Goal: Communication & Community: Answer question/provide support

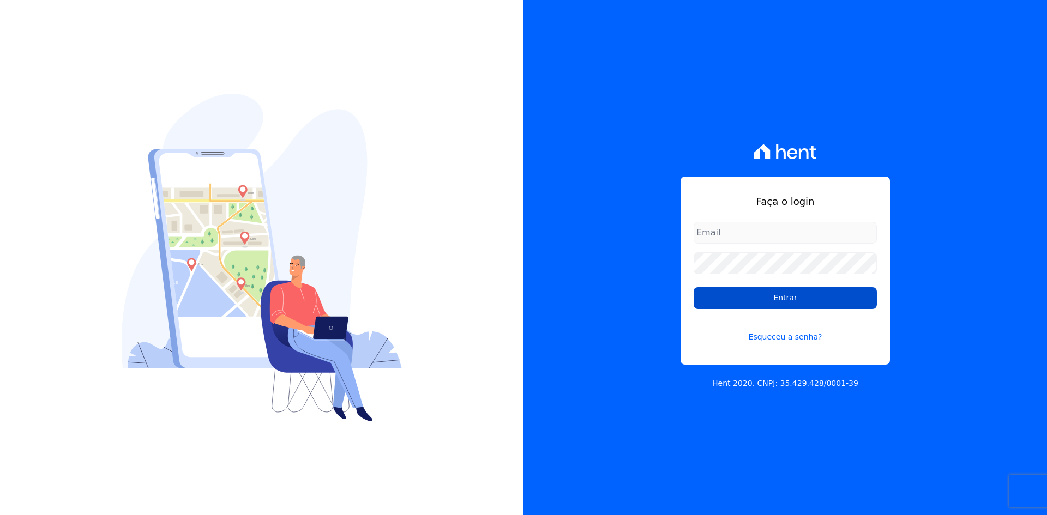
type input "[EMAIL_ADDRESS][DOMAIN_NAME]"
click at [785, 298] on input "Entrar" at bounding box center [785, 298] width 183 height 22
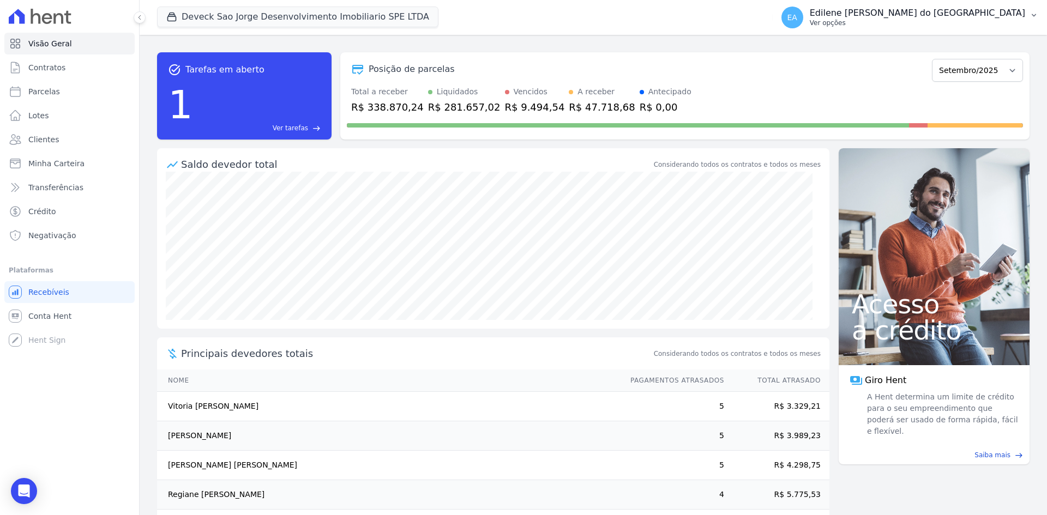
click at [877, 26] on p "Ver opções" at bounding box center [917, 23] width 215 height 9
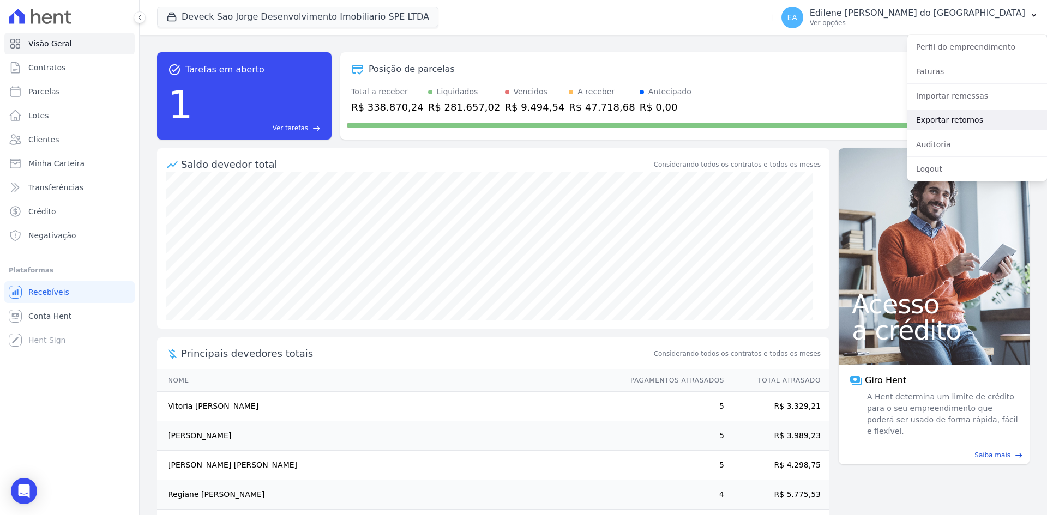
click at [939, 119] on link "Exportar retornos" at bounding box center [977, 120] width 140 height 20
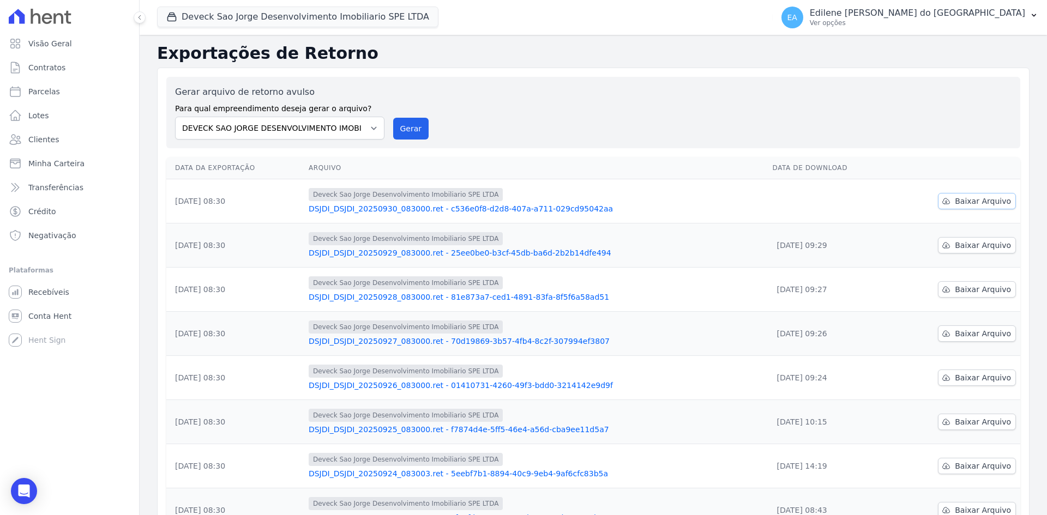
click at [974, 204] on span "Baixar Arquivo" at bounding box center [983, 201] width 56 height 11
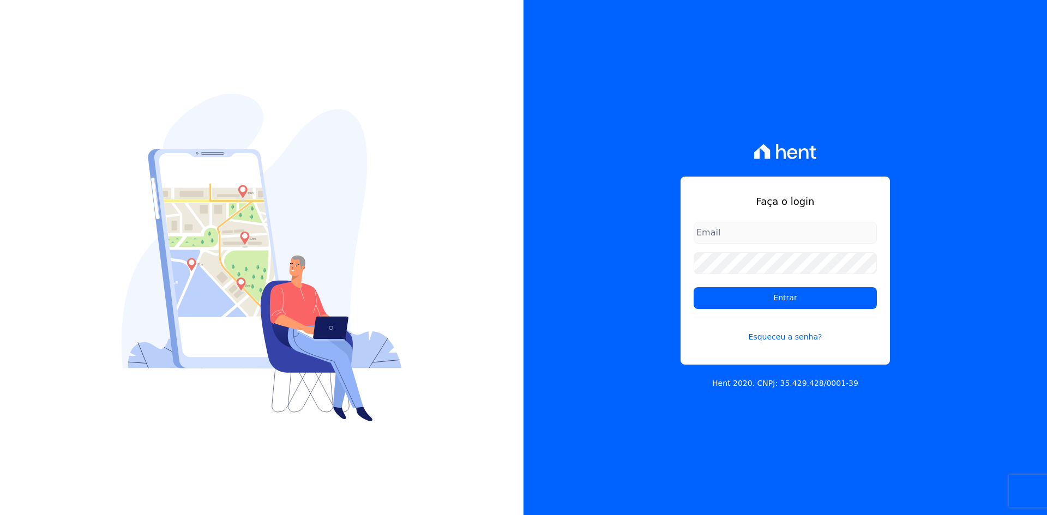
click at [990, 347] on div "Faça o login Entrar Esqueceu a senha? Hent 2020. CNPJ: 35.429.428/0001-39" at bounding box center [784, 257] width 523 height 515
click at [781, 299] on input "Entrar" at bounding box center [785, 298] width 183 height 22
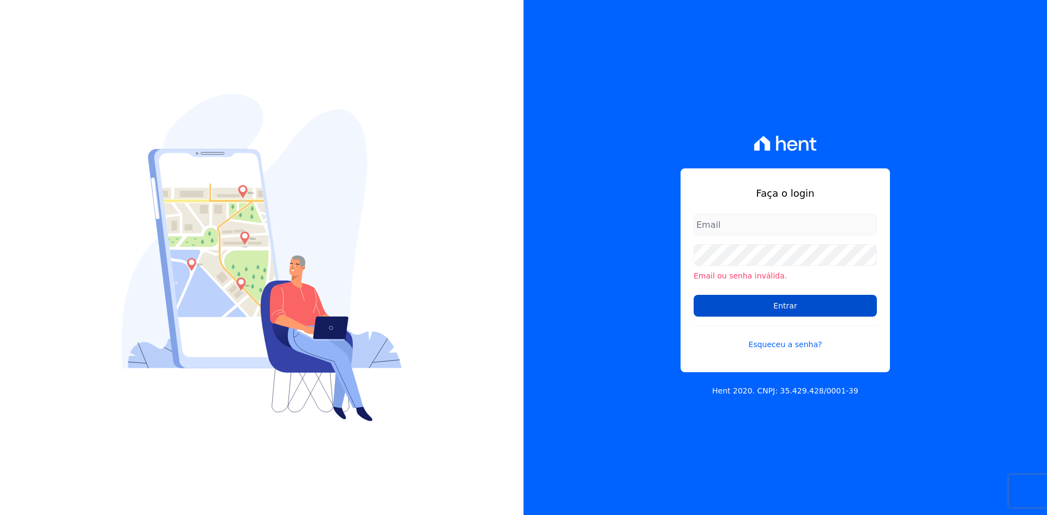
type input "[EMAIL_ADDRESS][DOMAIN_NAME]"
click at [785, 305] on input "Entrar" at bounding box center [785, 306] width 183 height 22
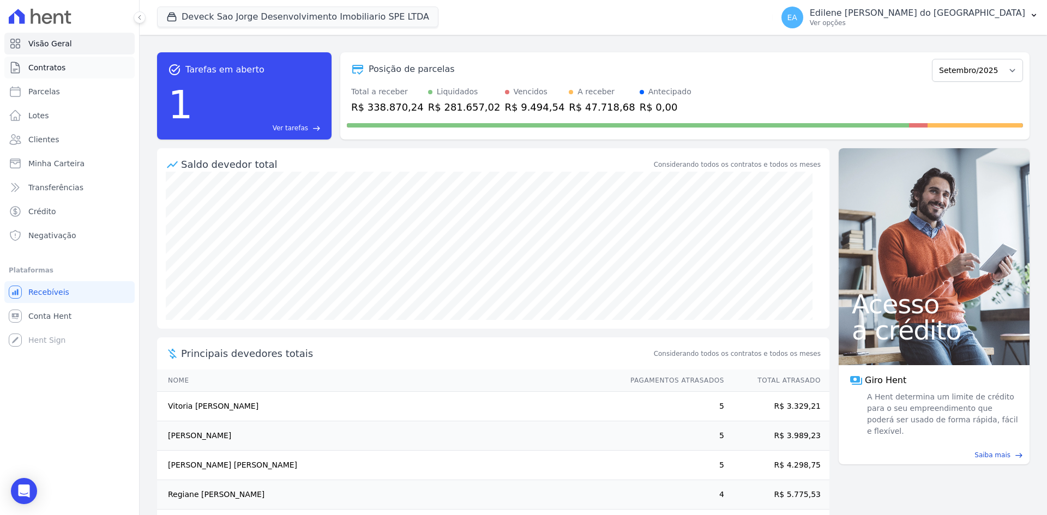
click at [41, 67] on span "Contratos" at bounding box center [46, 67] width 37 height 11
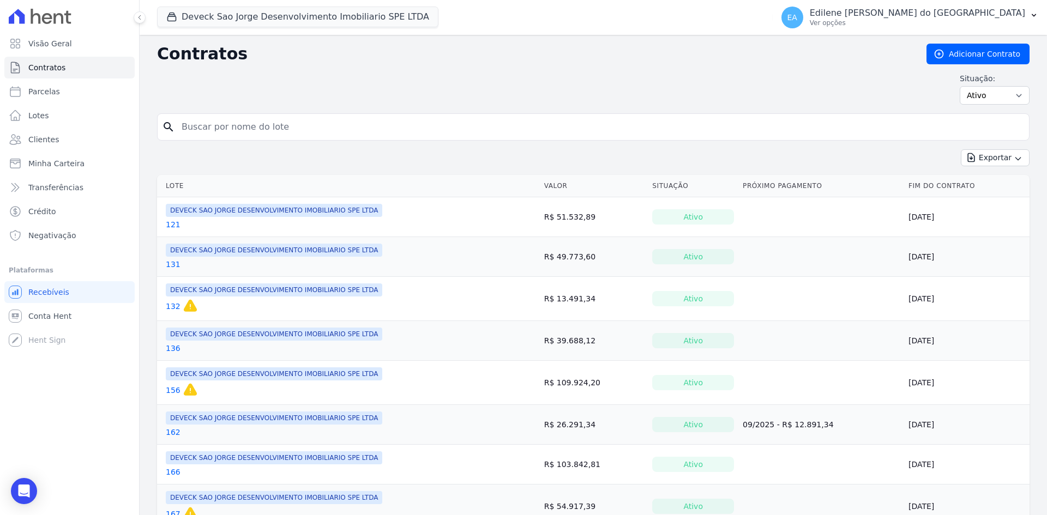
click at [226, 127] on input "search" at bounding box center [599, 127] width 849 height 22
type input "73"
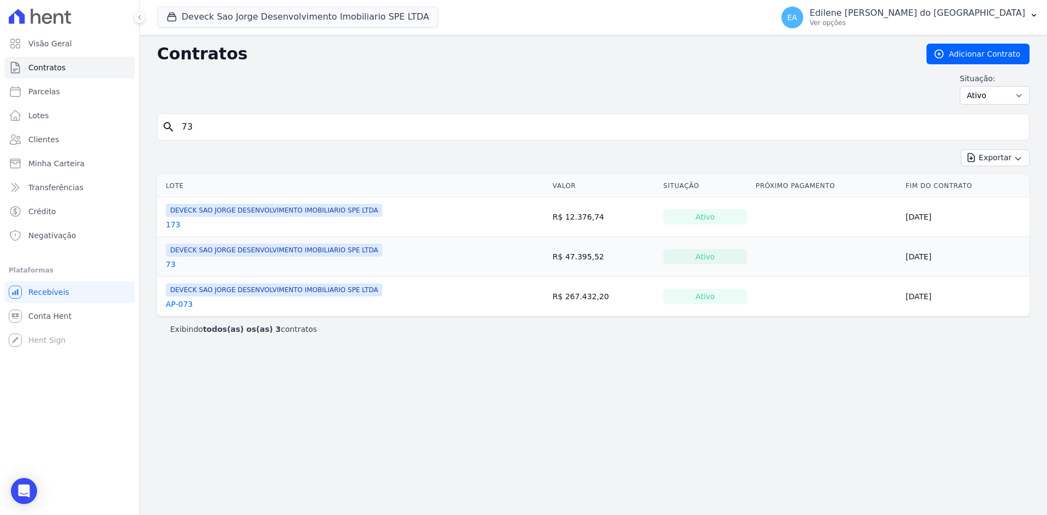
click at [170, 262] on link "73" at bounding box center [171, 264] width 10 height 11
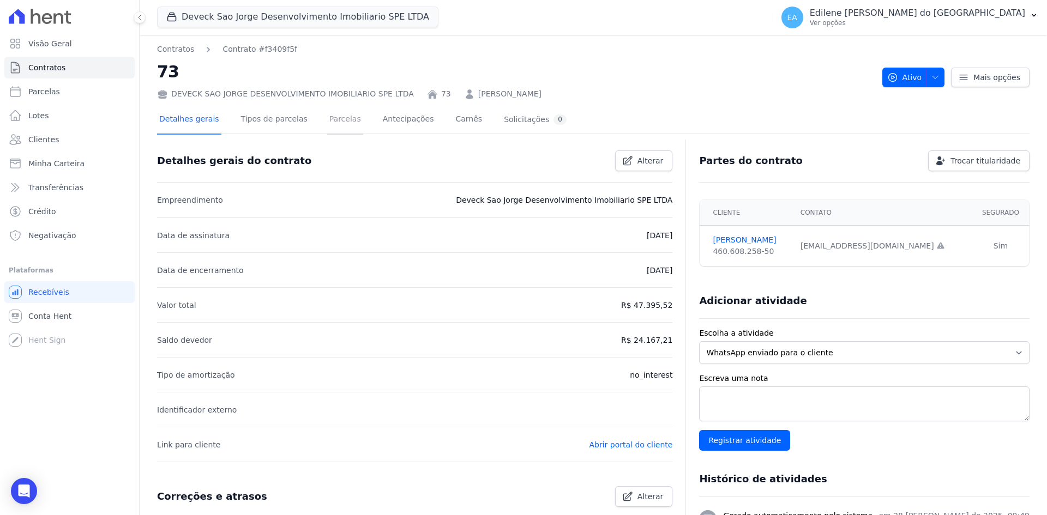
click at [332, 118] on link "Parcelas" at bounding box center [345, 120] width 36 height 29
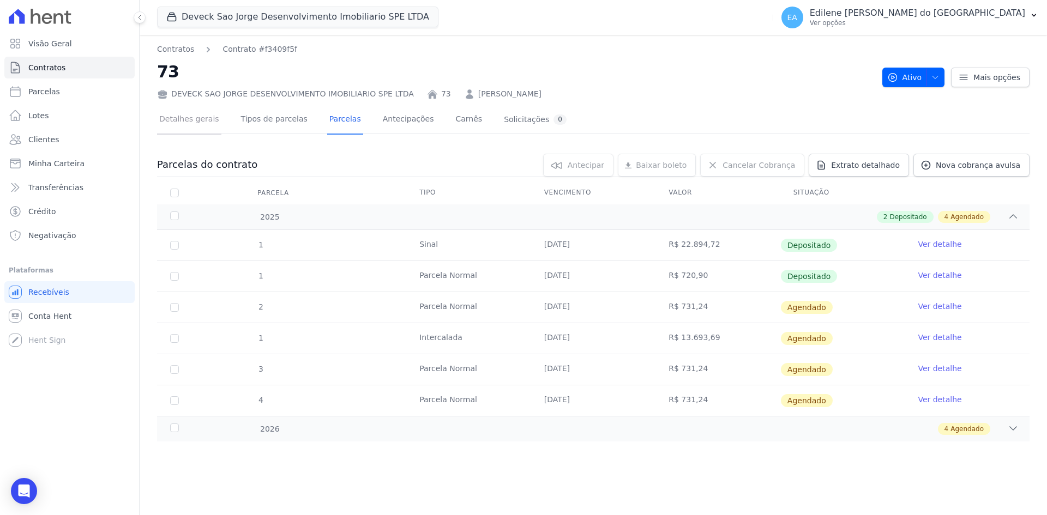
click at [199, 119] on link "Detalhes gerais" at bounding box center [189, 120] width 64 height 29
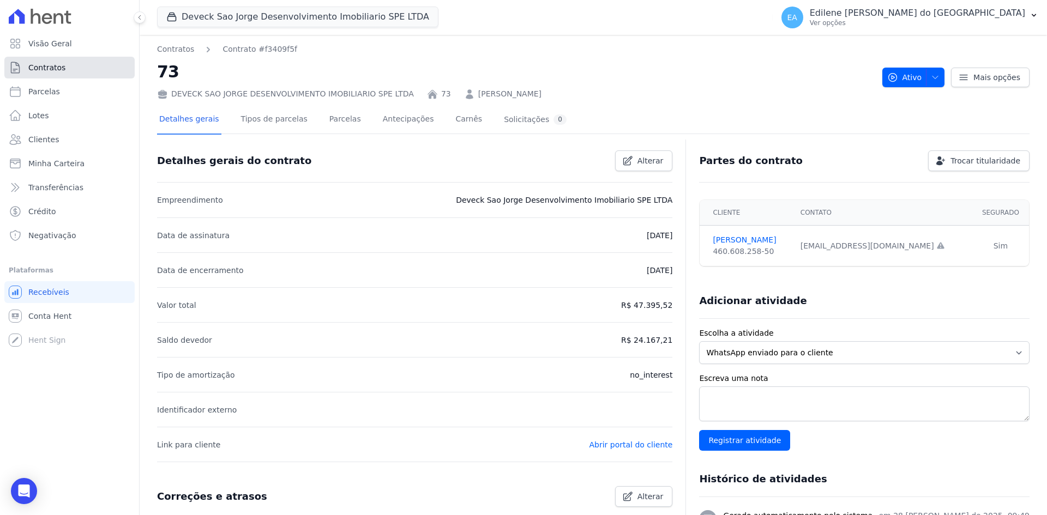
click at [57, 67] on span "Contratos" at bounding box center [46, 67] width 37 height 11
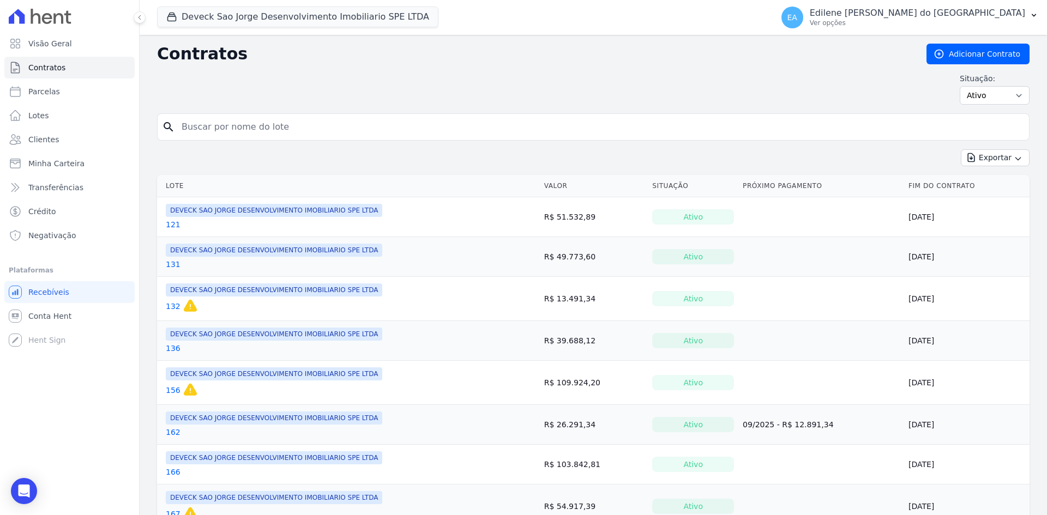
click at [238, 129] on input "search" at bounding box center [599, 127] width 849 height 22
type input "73"
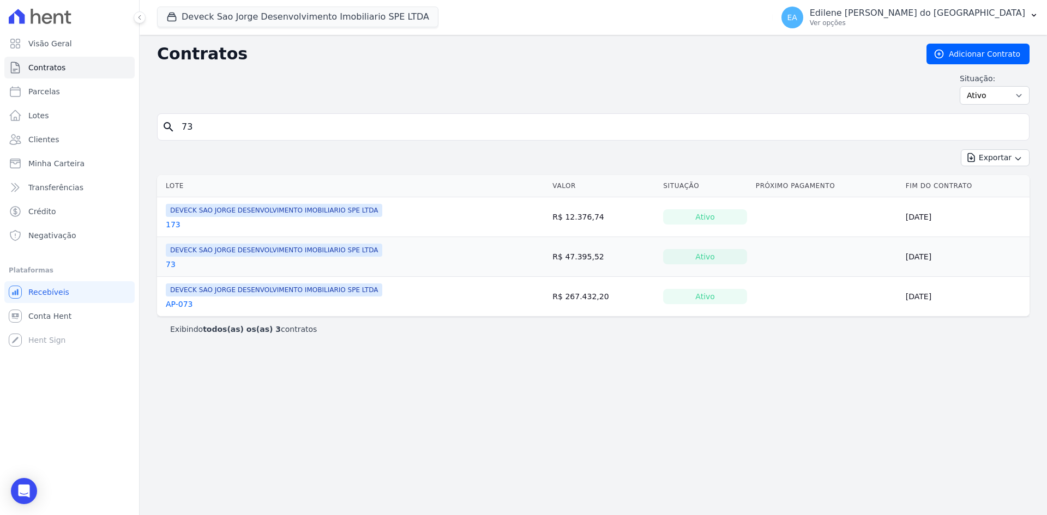
click at [171, 263] on link "73" at bounding box center [171, 264] width 10 height 11
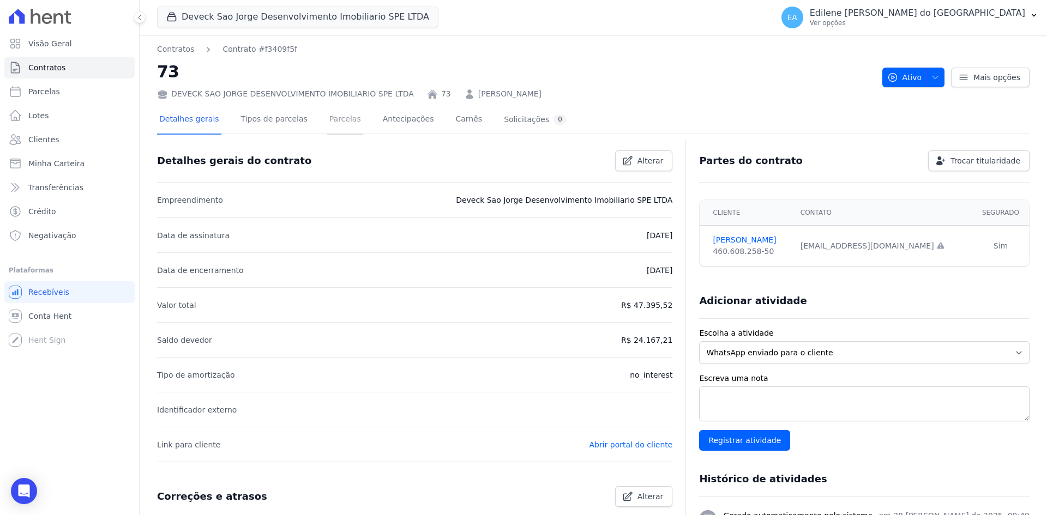
click at [330, 116] on link "Parcelas" at bounding box center [345, 120] width 36 height 29
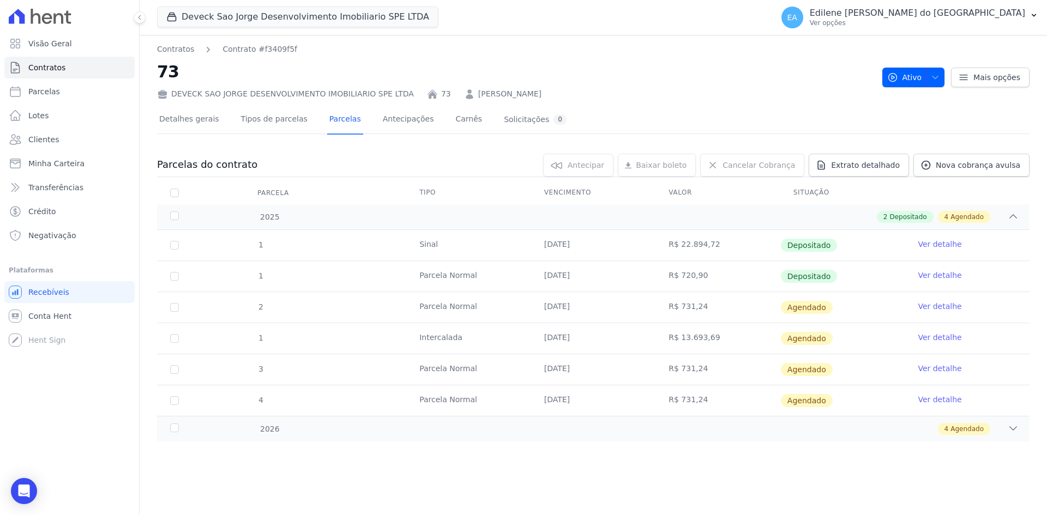
click at [945, 245] on link "Ver detalhe" at bounding box center [940, 244] width 44 height 11
click at [47, 71] on span "Contratos" at bounding box center [46, 67] width 37 height 11
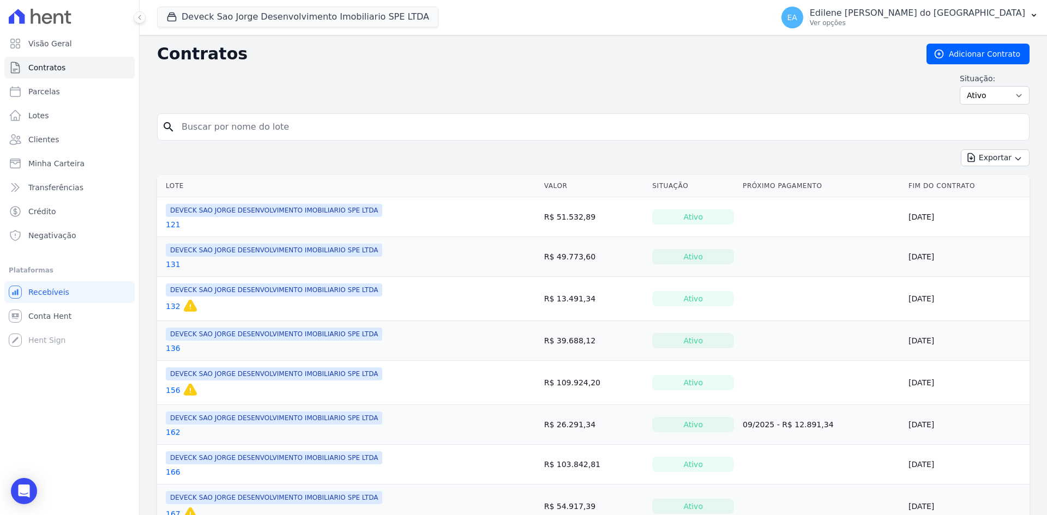
click at [215, 126] on input "search" at bounding box center [599, 127] width 849 height 22
type input "65"
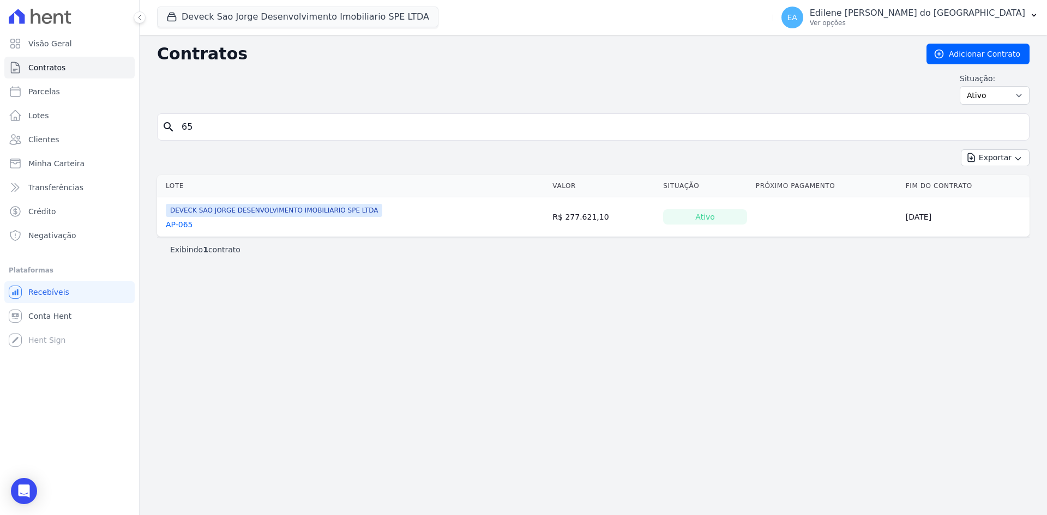
click at [184, 225] on link "AP-065" at bounding box center [179, 224] width 27 height 11
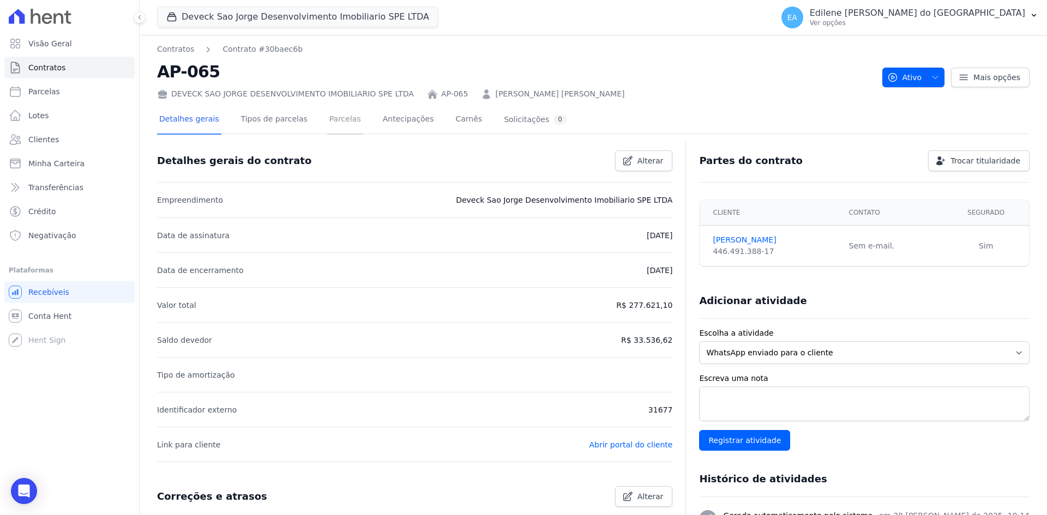
click at [340, 120] on link "Parcelas" at bounding box center [345, 120] width 36 height 29
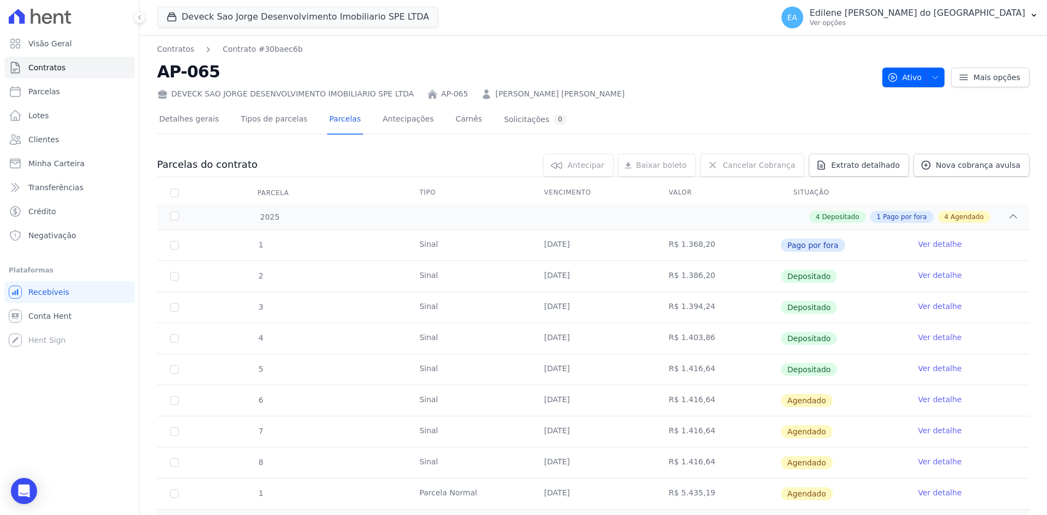
click at [929, 397] on link "Ver detalhe" at bounding box center [940, 399] width 44 height 11
click at [923, 367] on link "Ver detalhe" at bounding box center [940, 368] width 44 height 11
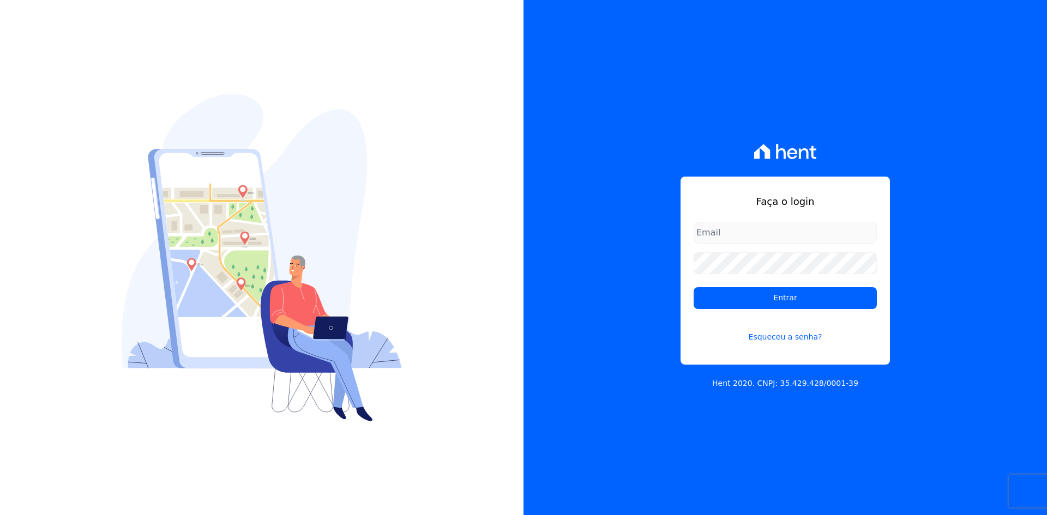
type input "[EMAIL_ADDRESS][DOMAIN_NAME]"
click at [660, 469] on div "Faça o login [EMAIL_ADDRESS][DOMAIN_NAME] Entrar Esqueceu a senha? Hent 2020. C…" at bounding box center [784, 257] width 523 height 515
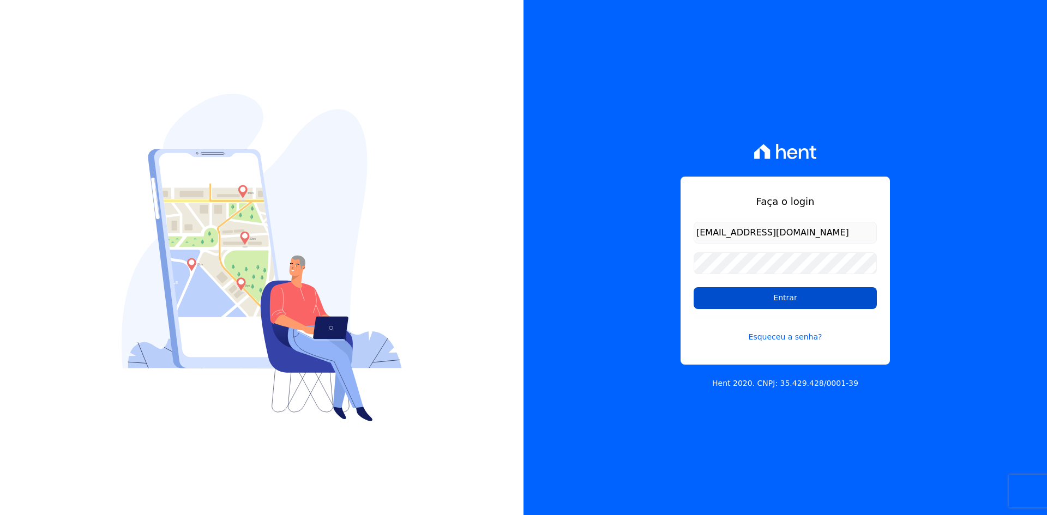
click at [805, 298] on input "Entrar" at bounding box center [785, 298] width 183 height 22
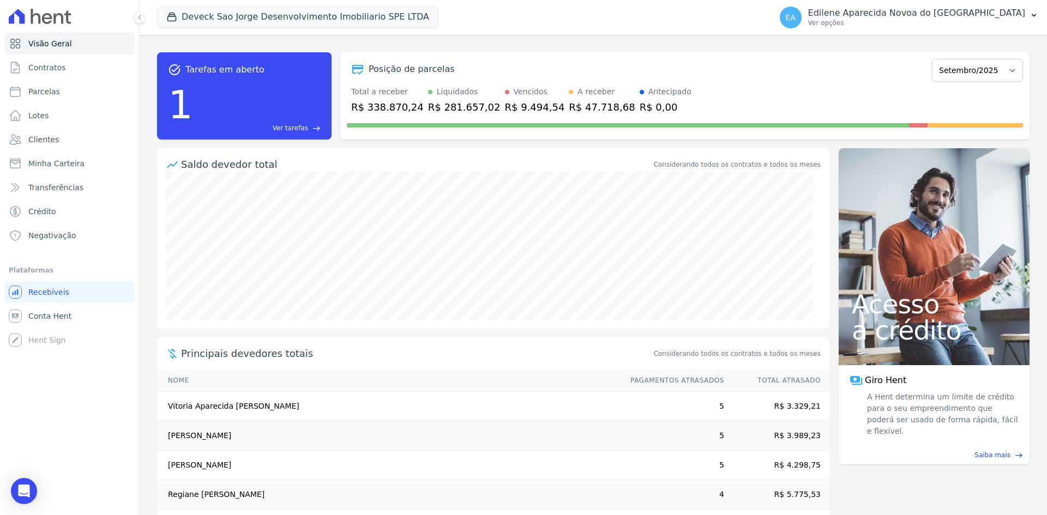
scroll to position [41, 0]
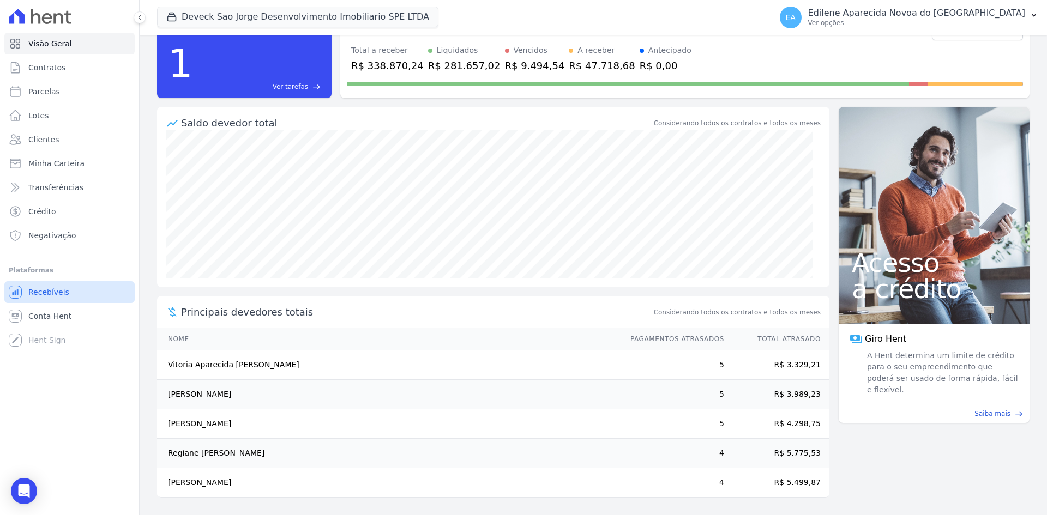
click at [56, 292] on span "Recebíveis" at bounding box center [48, 292] width 41 height 11
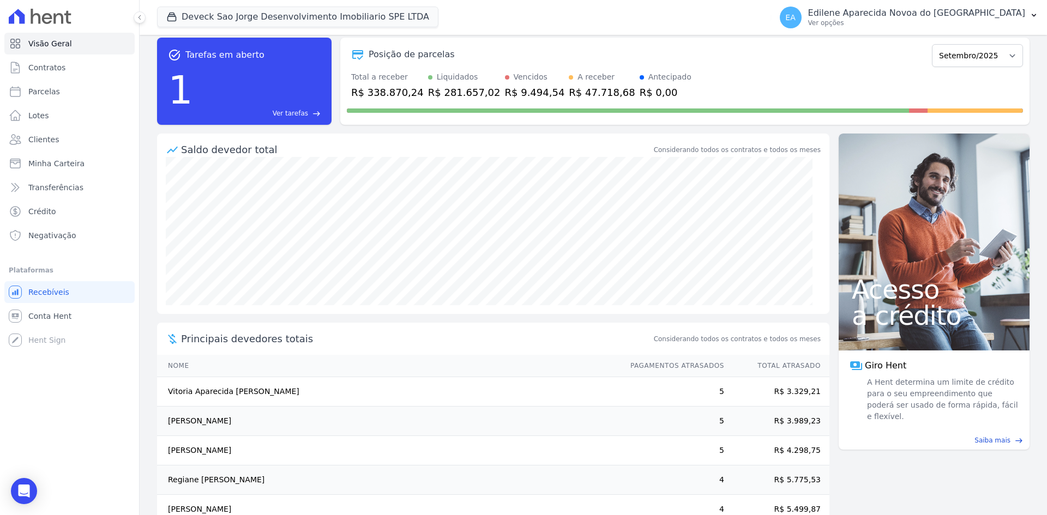
scroll to position [0, 0]
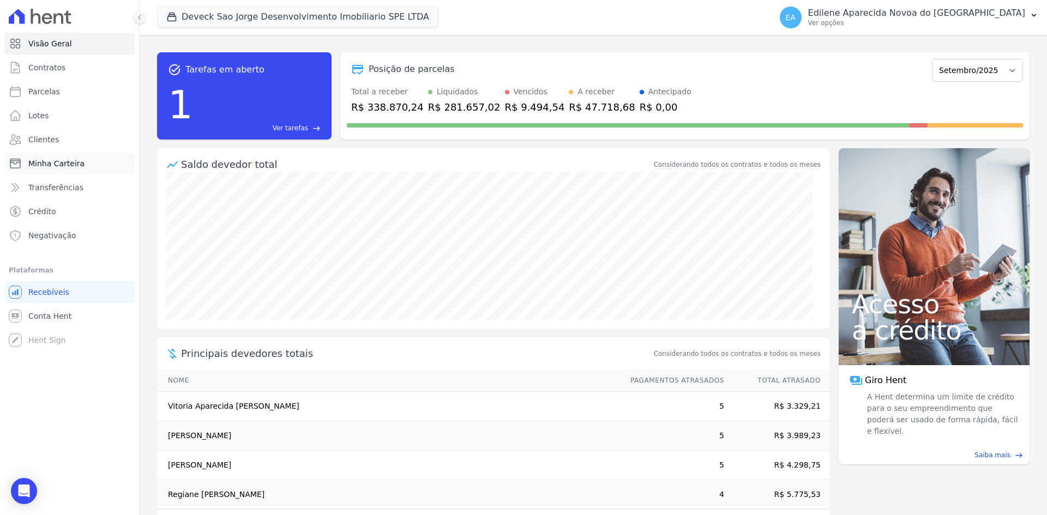
click at [55, 167] on span "Minha Carteira" at bounding box center [56, 163] width 56 height 11
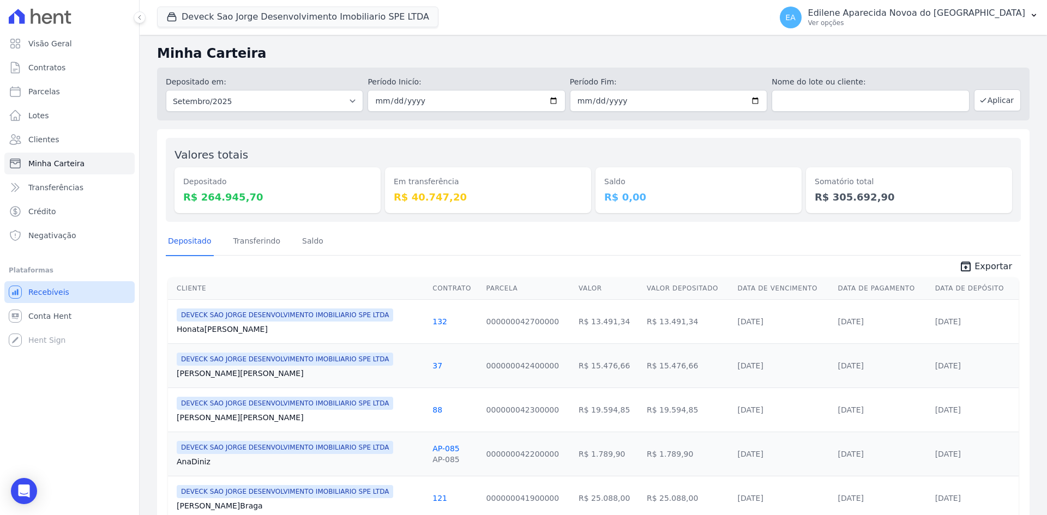
click at [40, 288] on span "Recebíveis" at bounding box center [48, 292] width 41 height 11
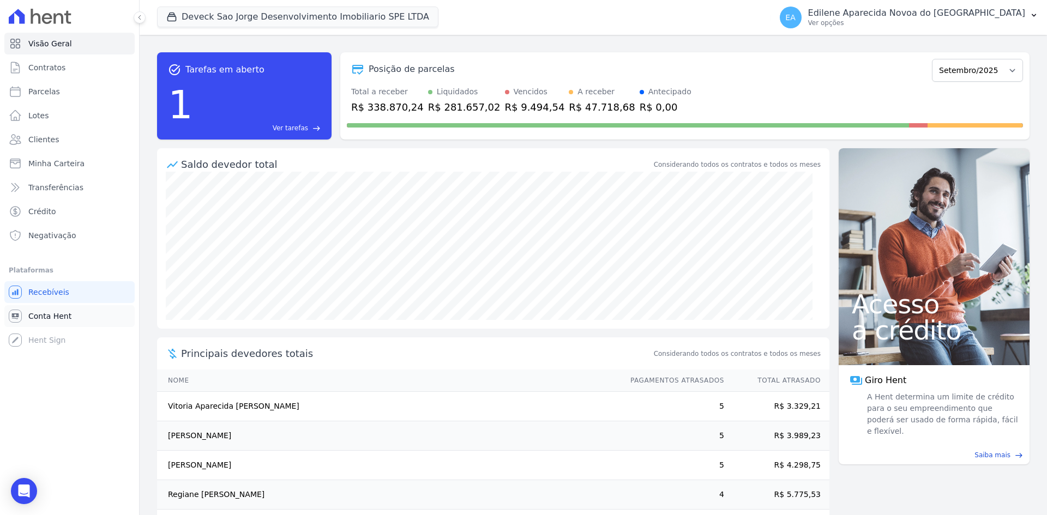
click at [53, 317] on span "Conta Hent" at bounding box center [49, 316] width 43 height 11
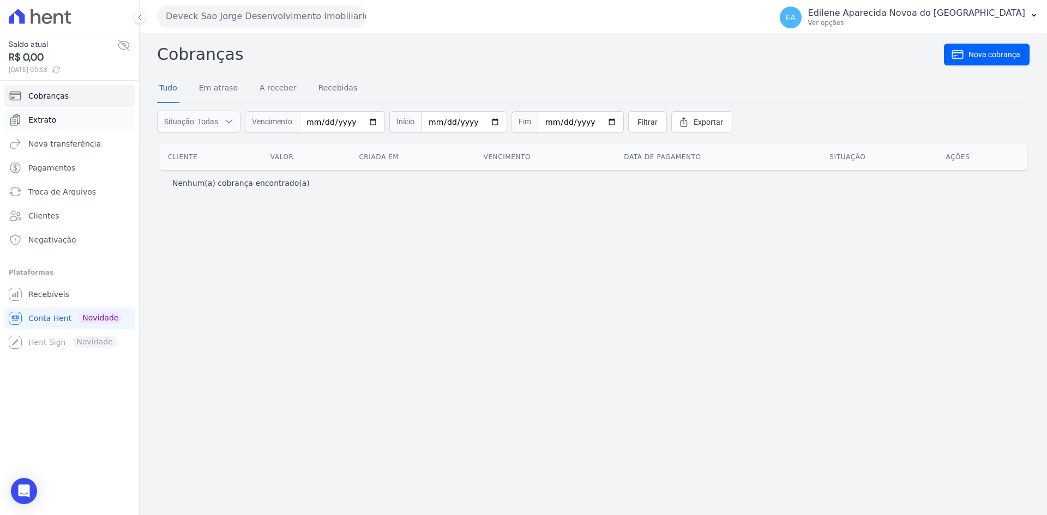
click at [44, 118] on span "Extrato" at bounding box center [42, 119] width 28 height 11
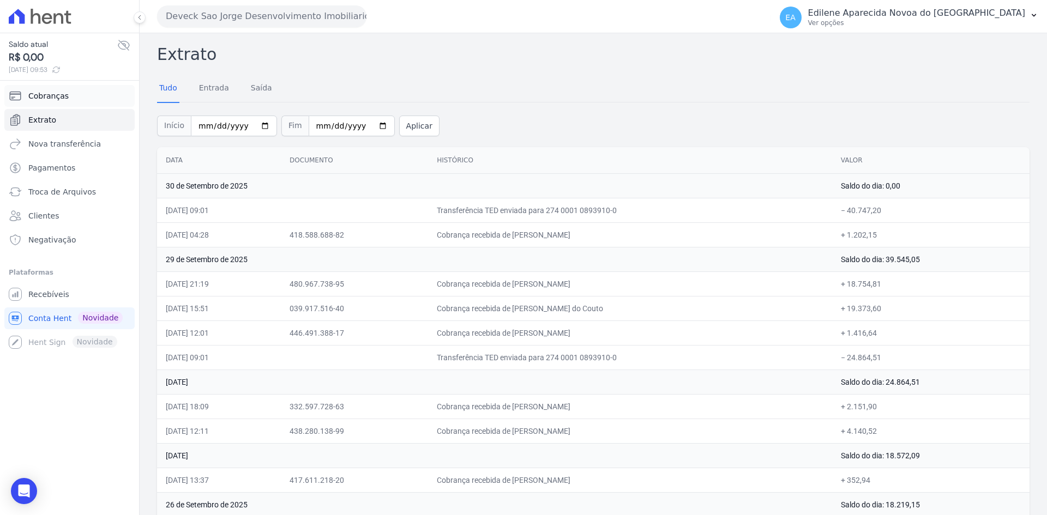
click at [43, 93] on span "Cobranças" at bounding box center [48, 96] width 40 height 11
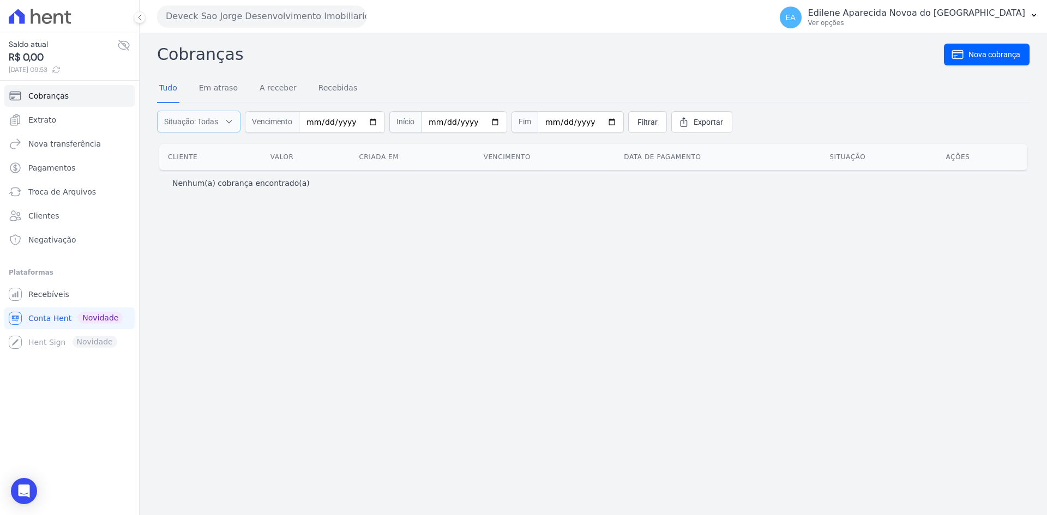
click at [228, 120] on icon "button" at bounding box center [229, 121] width 9 height 11
click at [188, 161] on label "A receber" at bounding box center [190, 162] width 32 height 9
click at [170, 161] on input "A receber" at bounding box center [165, 162] width 9 height 9
checkbox input "false"
click at [186, 178] on label "Recebidas" at bounding box center [191, 176] width 35 height 9
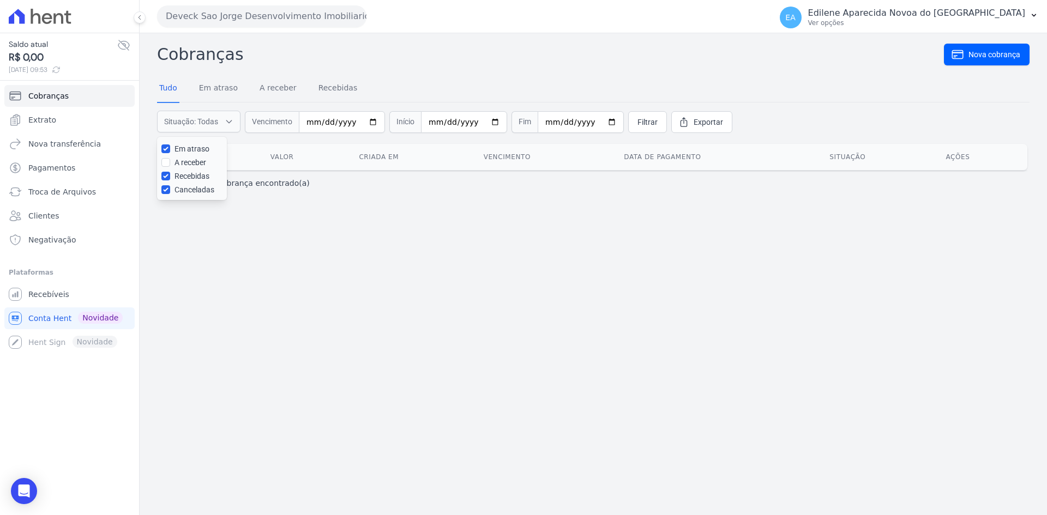
click at [170, 178] on input "Recebidas" at bounding box center [165, 176] width 9 height 9
checkbox input "false"
click at [183, 191] on label "Canceladas" at bounding box center [194, 189] width 40 height 9
click at [170, 191] on input "Canceladas" at bounding box center [165, 189] width 9 height 9
checkbox input "false"
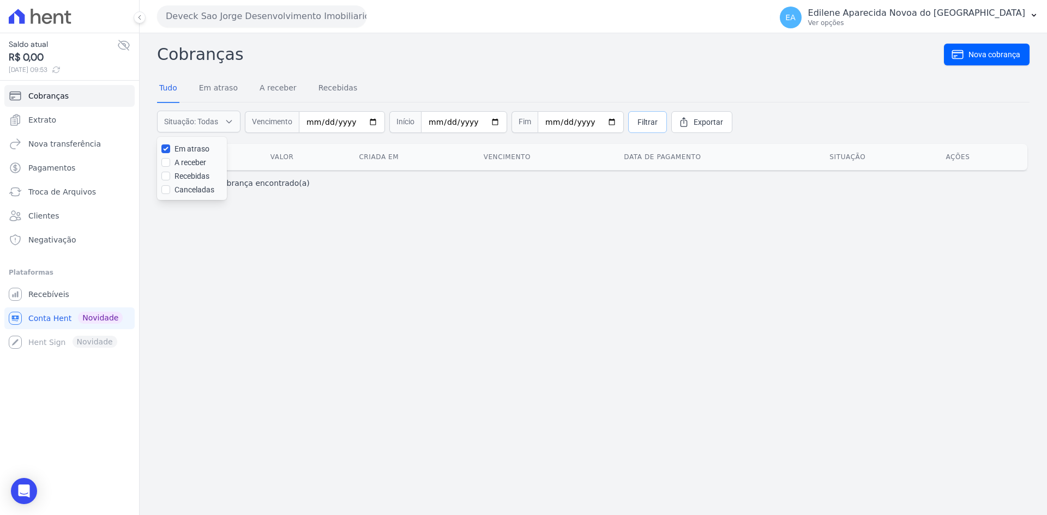
click at [637, 120] on span "Filtrar" at bounding box center [647, 122] width 20 height 11
click at [46, 294] on span "Recebíveis" at bounding box center [48, 294] width 41 height 11
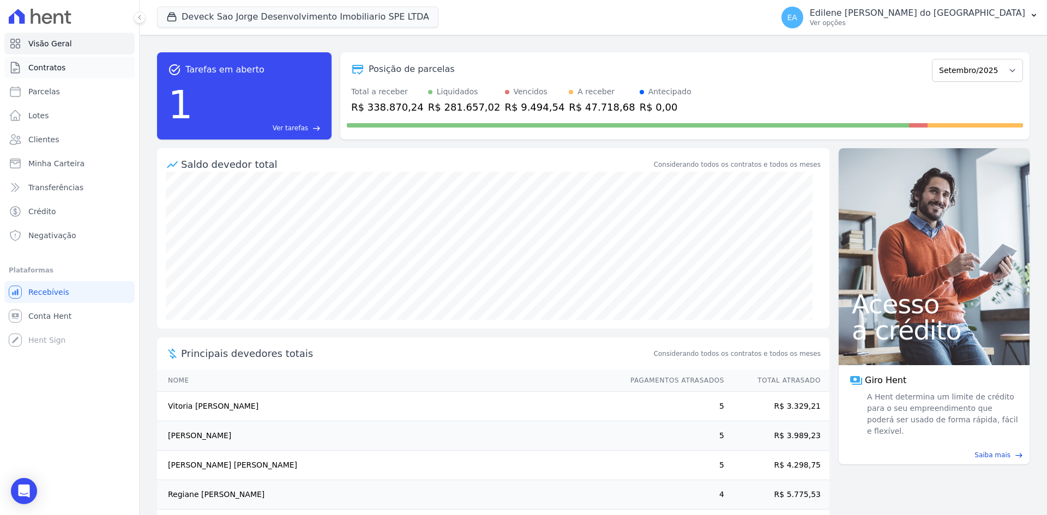
click at [55, 70] on span "Contratos" at bounding box center [46, 67] width 37 height 11
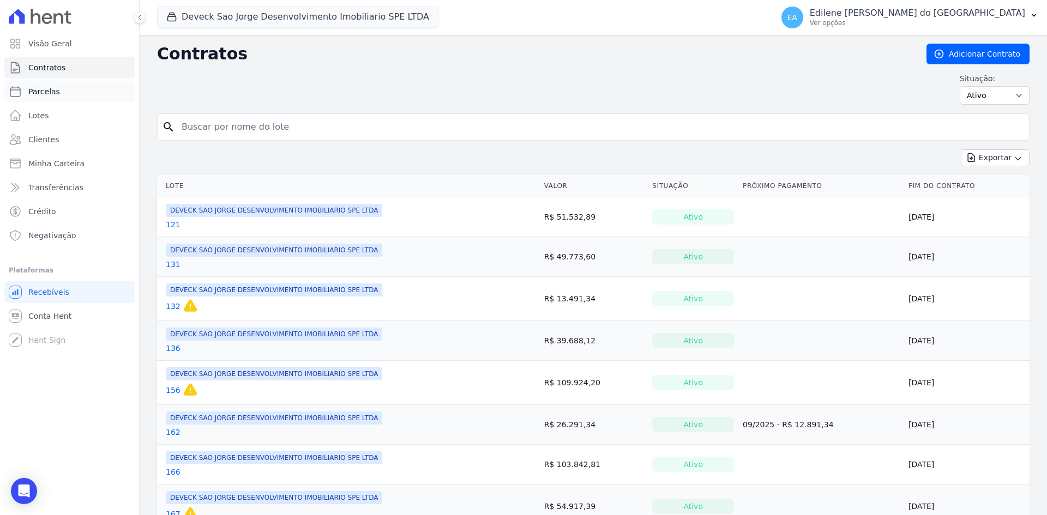
click at [48, 92] on span "Parcelas" at bounding box center [44, 91] width 32 height 11
select select
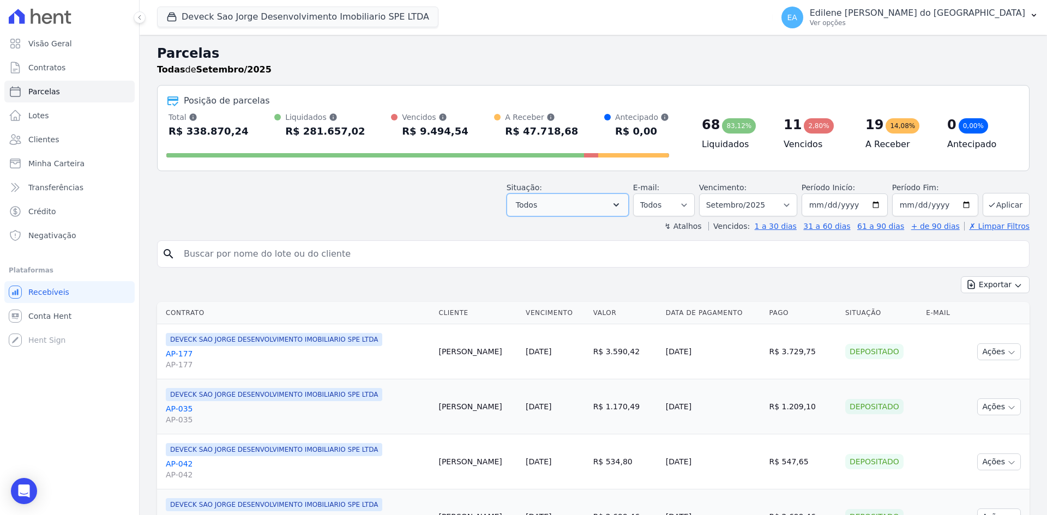
click at [622, 203] on icon "button" at bounding box center [616, 205] width 11 height 11
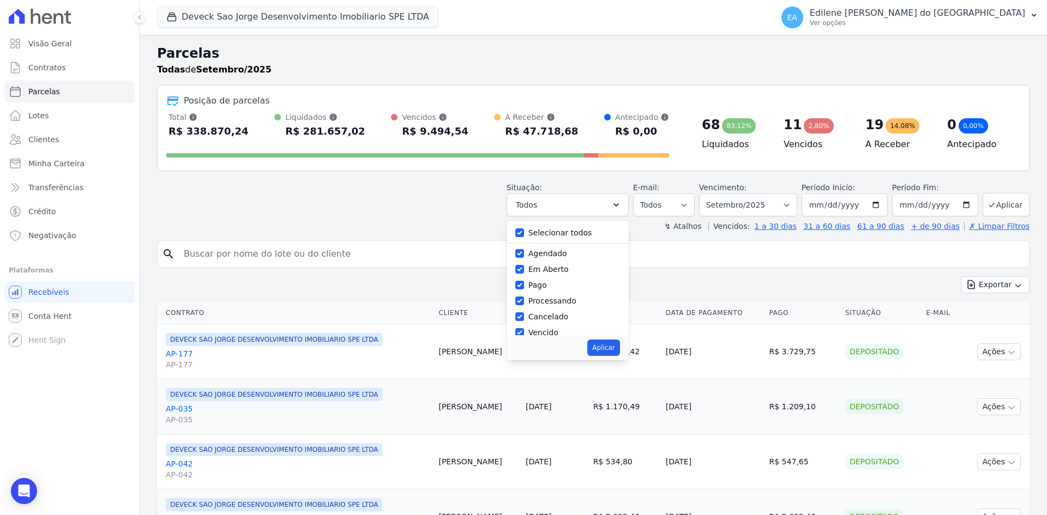
click at [551, 233] on label "Selecionar todos" at bounding box center [560, 232] width 64 height 9
click at [524, 233] on input "Selecionar todos" at bounding box center [519, 232] width 9 height 9
checkbox input "false"
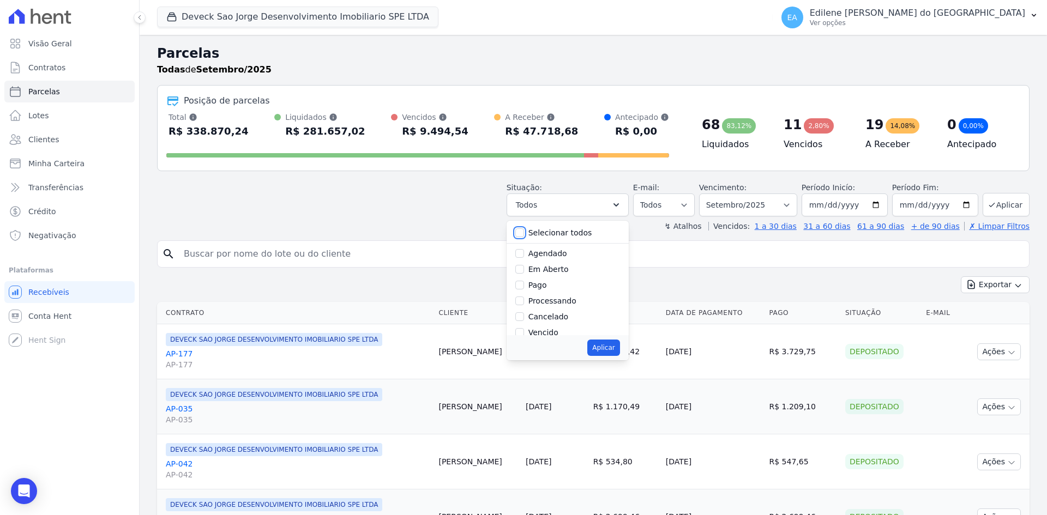
checkbox input "false"
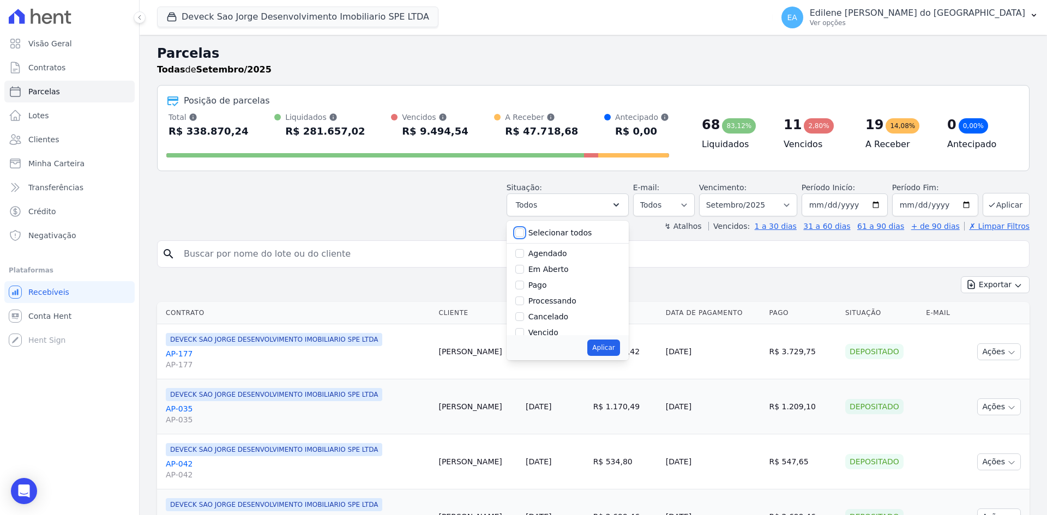
checkbox input "false"
click at [549, 277] on label "Vencido" at bounding box center [543, 278] width 30 height 9
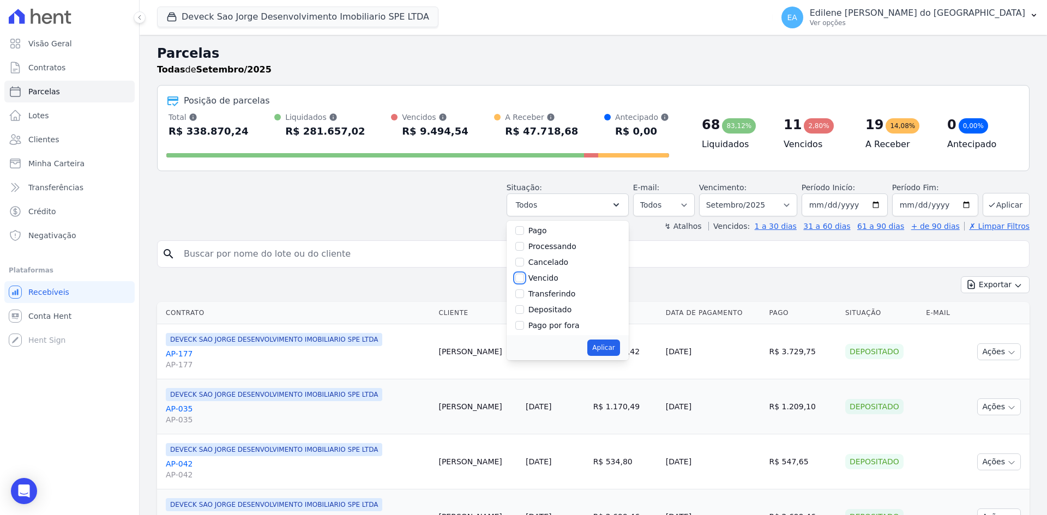
click at [524, 277] on input "Vencido" at bounding box center [519, 278] width 9 height 9
checkbox input "true"
click at [616, 349] on button "Aplicar" at bounding box center [603, 348] width 32 height 16
select select "overdue"
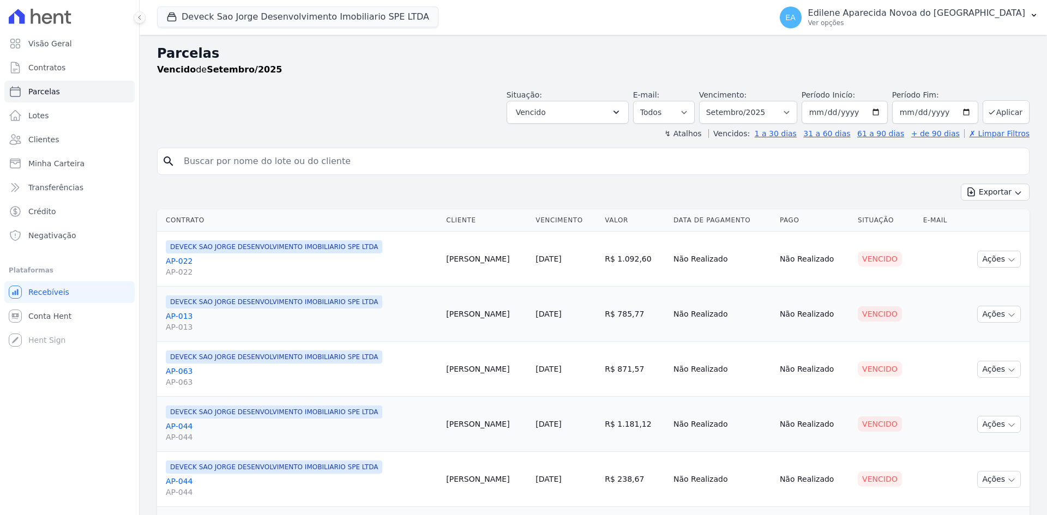
select select
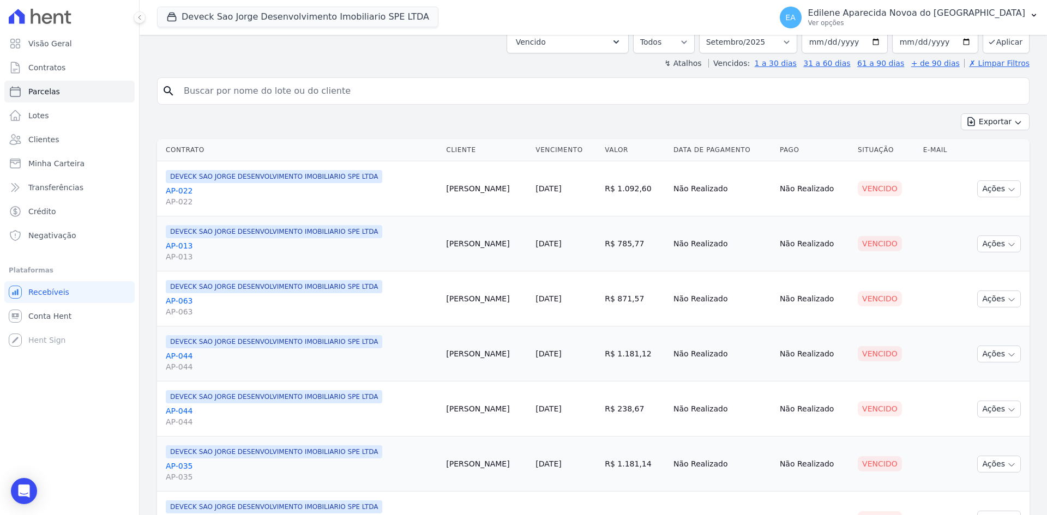
scroll to position [28, 0]
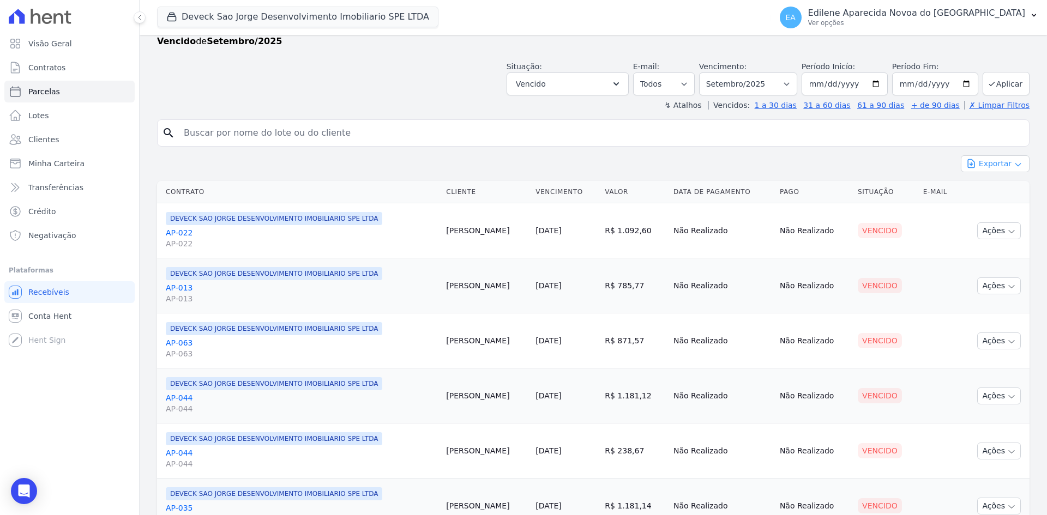
click at [993, 164] on button "Exportar" at bounding box center [995, 163] width 69 height 17
click at [988, 207] on span "Exportar CSV" at bounding box center [994, 208] width 58 height 11
click at [219, 129] on input "search" at bounding box center [600, 133] width 847 height 22
drag, startPoint x: 50, startPoint y: 64, endPoint x: 61, endPoint y: 73, distance: 13.6
click at [50, 65] on span "Contratos" at bounding box center [46, 67] width 37 height 11
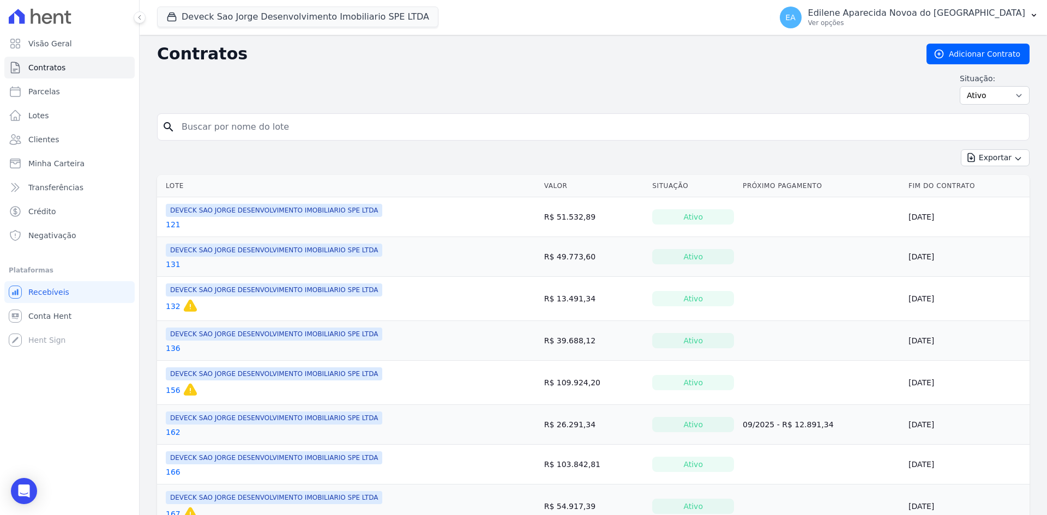
click at [244, 133] on input "search" at bounding box center [599, 127] width 849 height 22
type input "13"
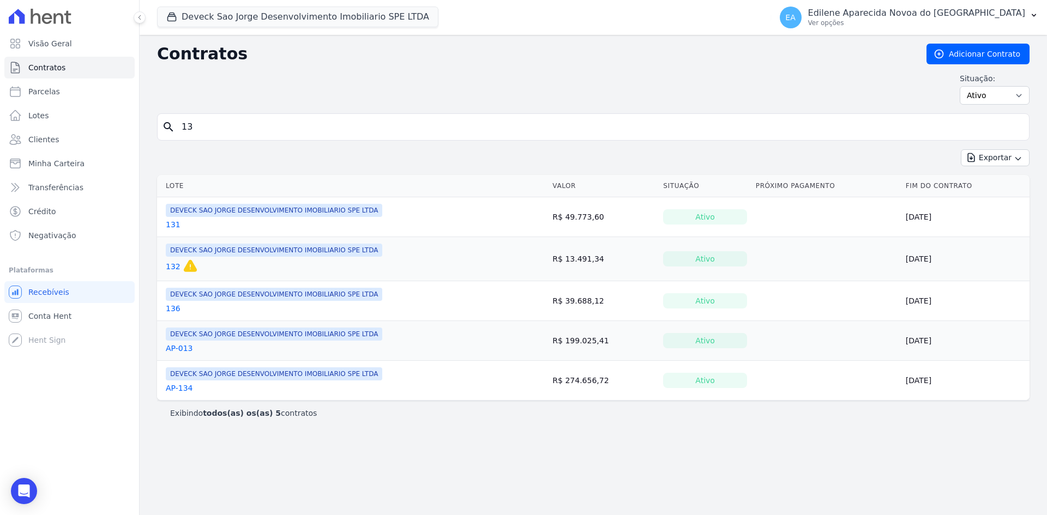
click at [176, 348] on link "AP-013" at bounding box center [179, 348] width 27 height 11
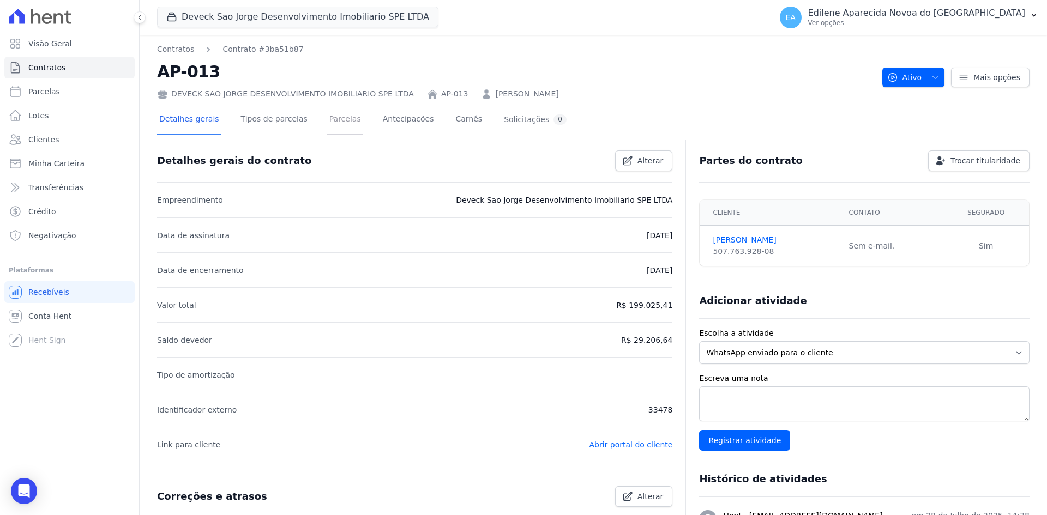
click at [327, 114] on link "Parcelas" at bounding box center [345, 120] width 36 height 29
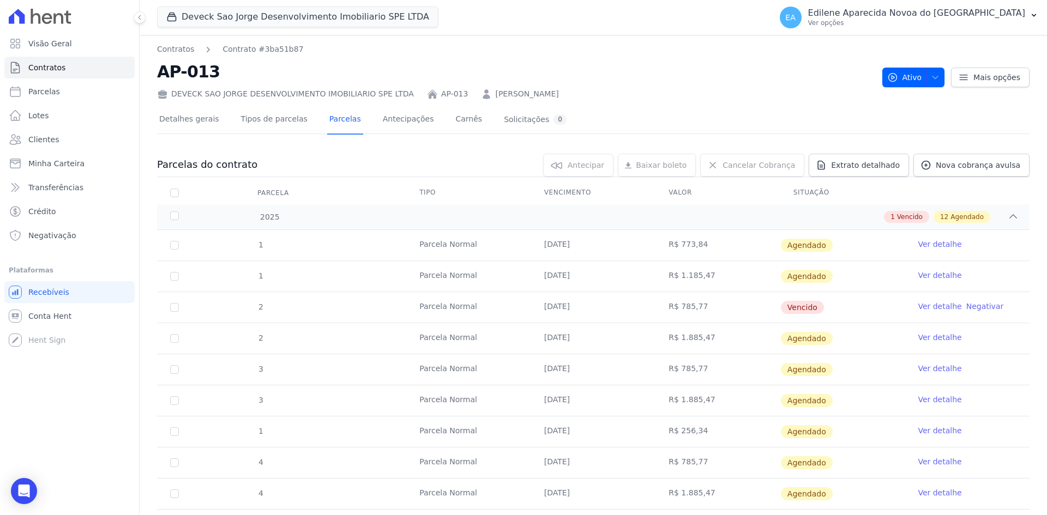
click at [924, 243] on link "Ver detalhe" at bounding box center [940, 244] width 44 height 11
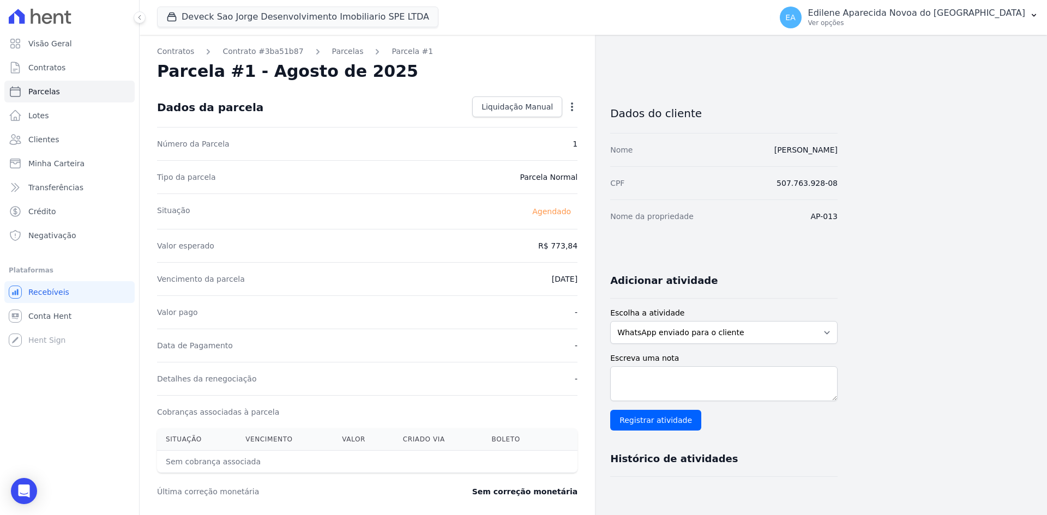
click at [571, 106] on icon "button" at bounding box center [572, 107] width 2 height 9
click at [984, 369] on div "Contratos Contrato #3ba51b87 [GEOGRAPHIC_DATA] Parcela #1 Parcela #1 - Agosto d…" at bounding box center [585, 385] width 890 height 701
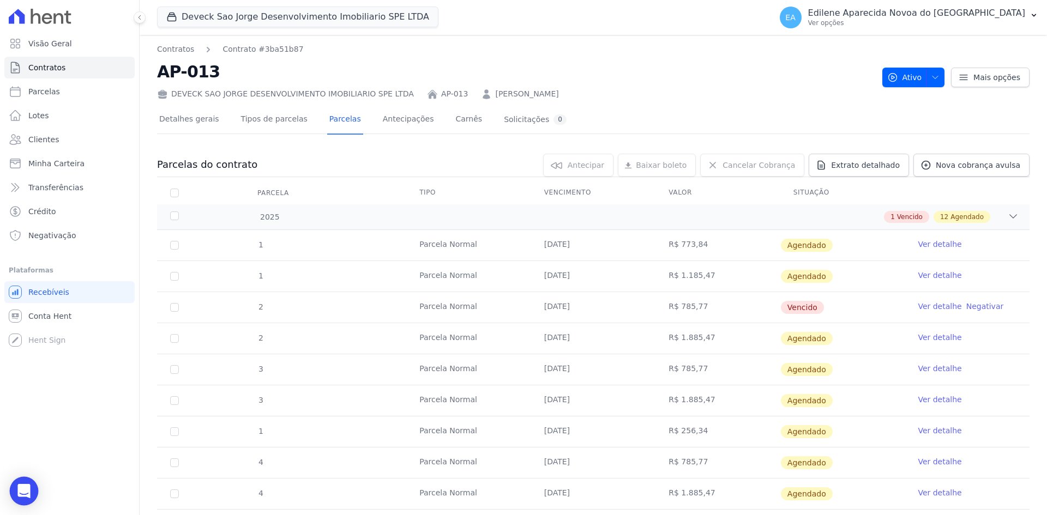
click at [16, 495] on div "Open Intercom Messenger" at bounding box center [24, 491] width 29 height 29
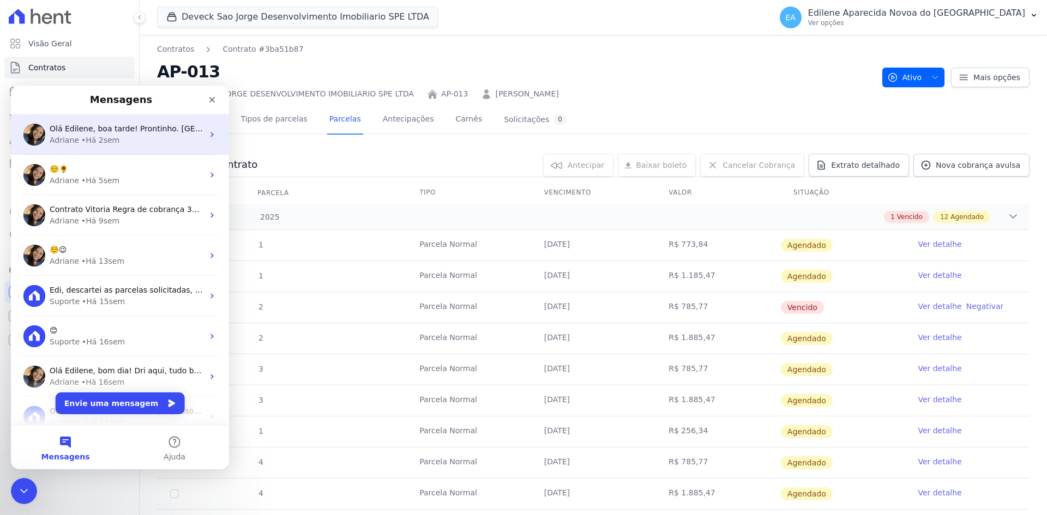
click at [105, 130] on span "Olá Edilene, boa tarde! Prontinho. [GEOGRAPHIC_DATA] ; )" at bounding box center [161, 128] width 222 height 9
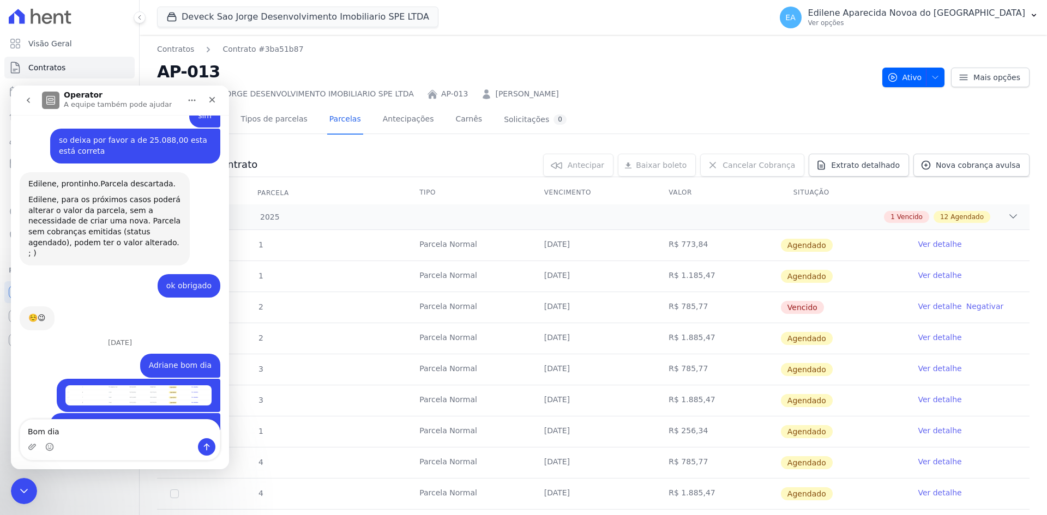
scroll to position [1558, 0]
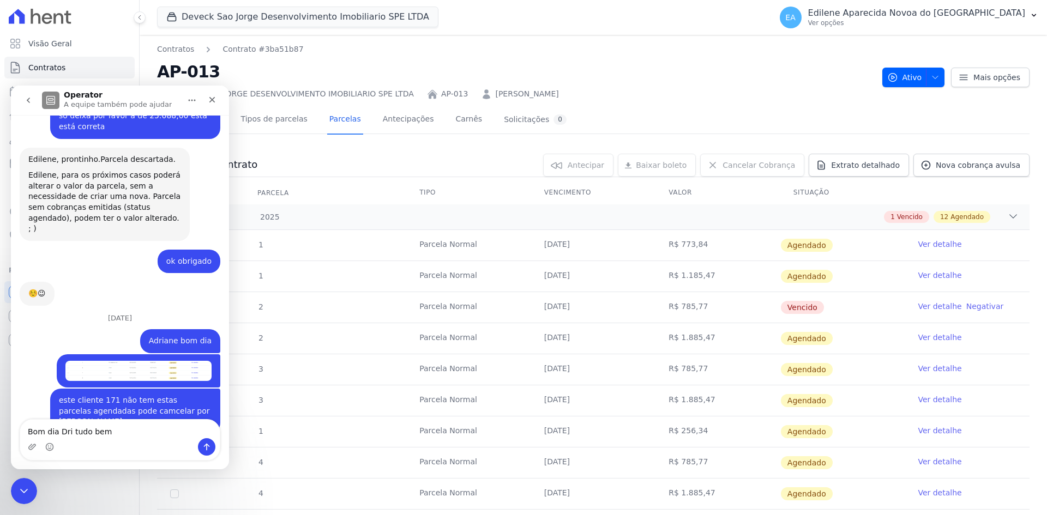
type textarea "Bom dia Dri tudo bem"
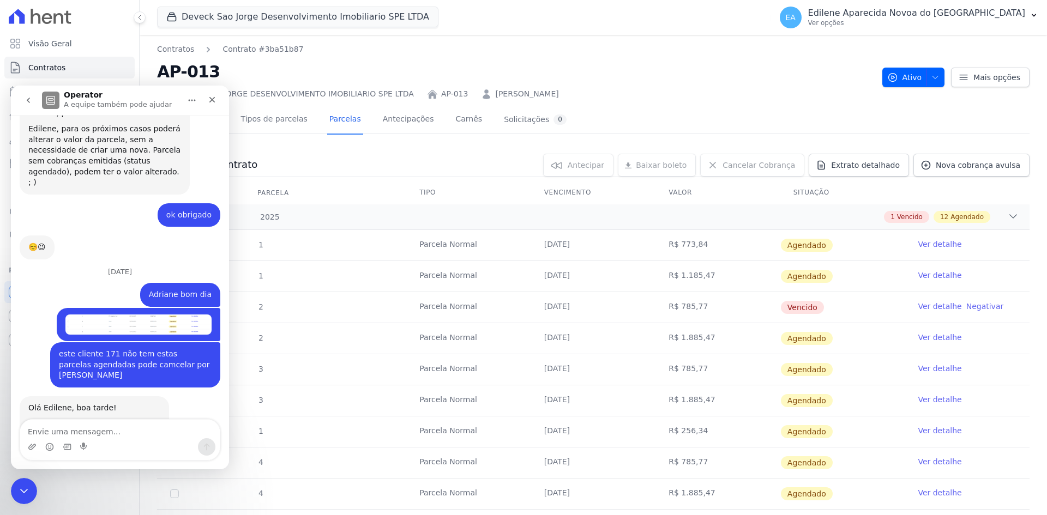
scroll to position [1605, 0]
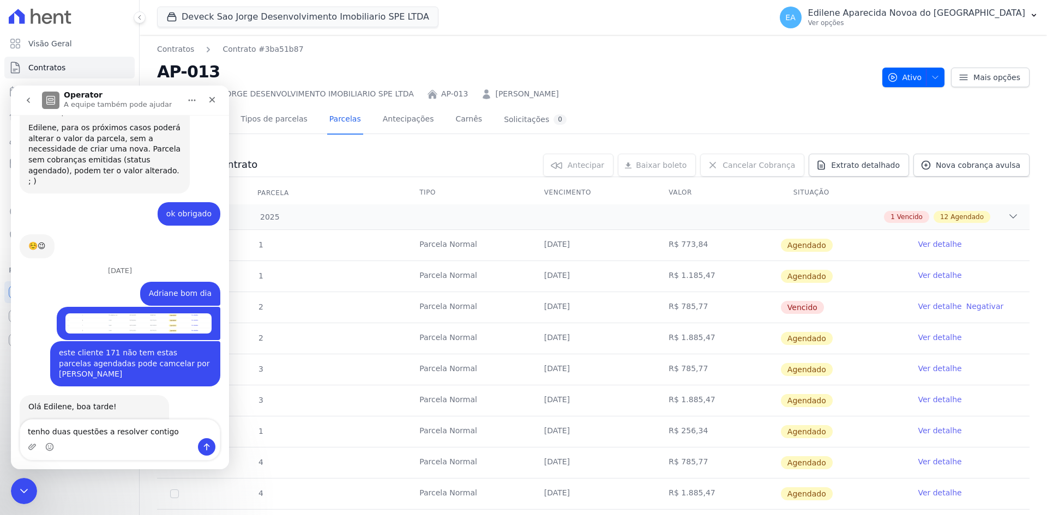
type textarea "tenho duas questões a resolver contigo"
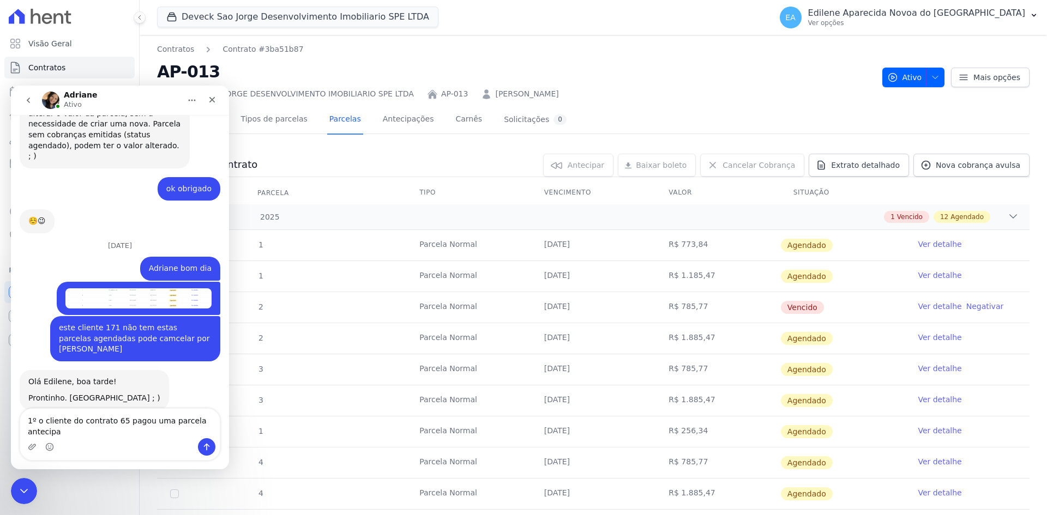
scroll to position [1641, 0]
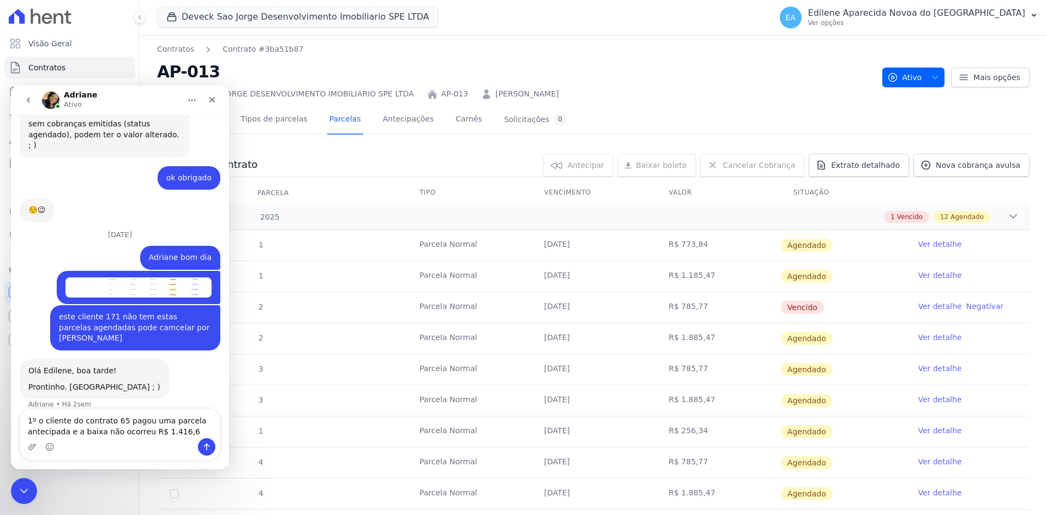
type textarea "1º o cliente do contrato 65 pagou uma parcela antecipada e a baixa não ocorreu …"
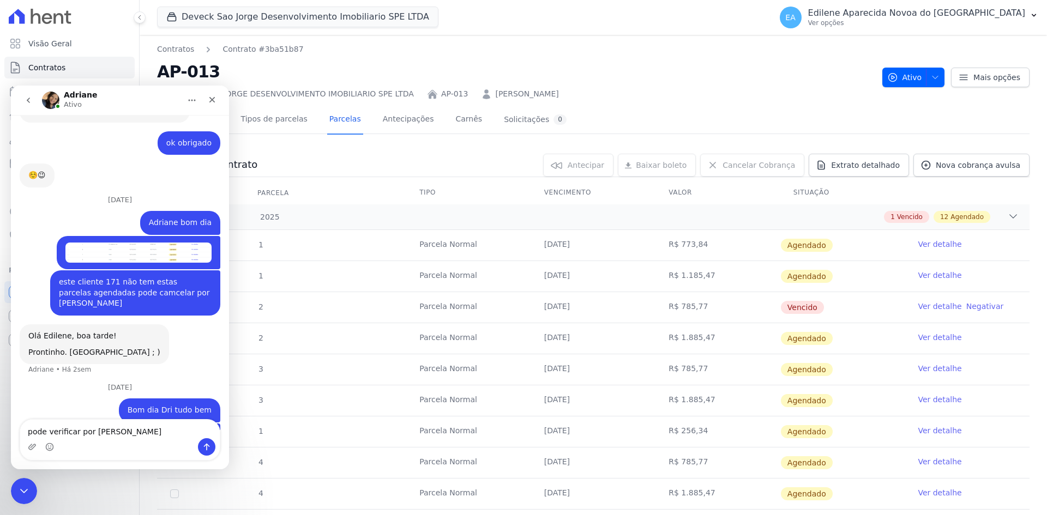
type textarea "pode verificar por [PERSON_NAME]"
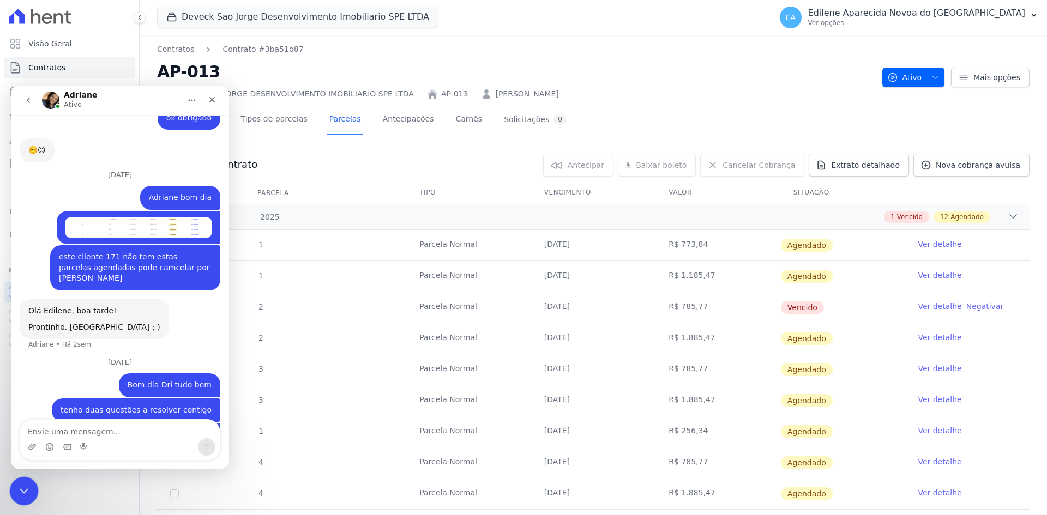
click at [21, 489] on icon "Encerramento do Messenger da Intercom" at bounding box center [22, 489] width 13 height 13
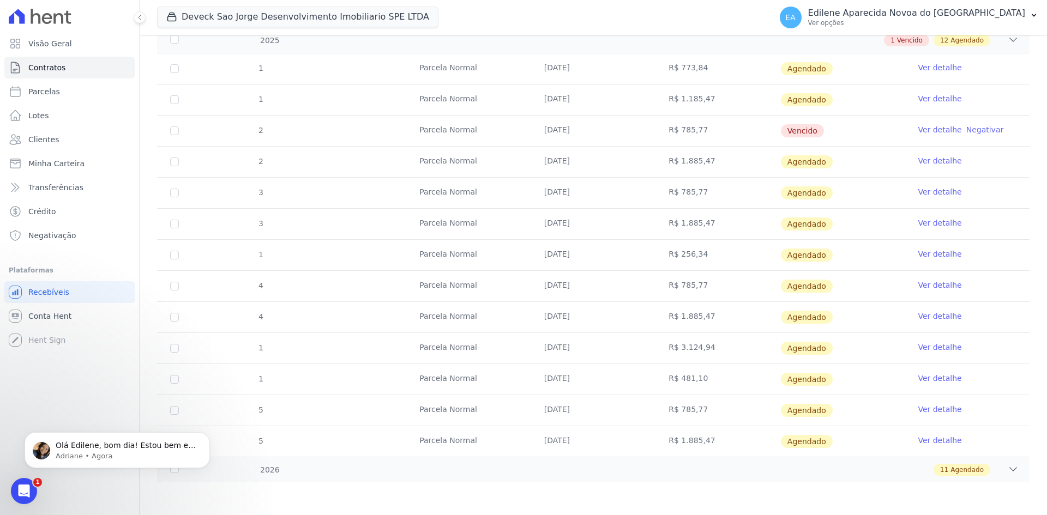
scroll to position [1761, 0]
click at [26, 484] on icon "Abertura do Messenger da Intercom" at bounding box center [23, 490] width 18 height 18
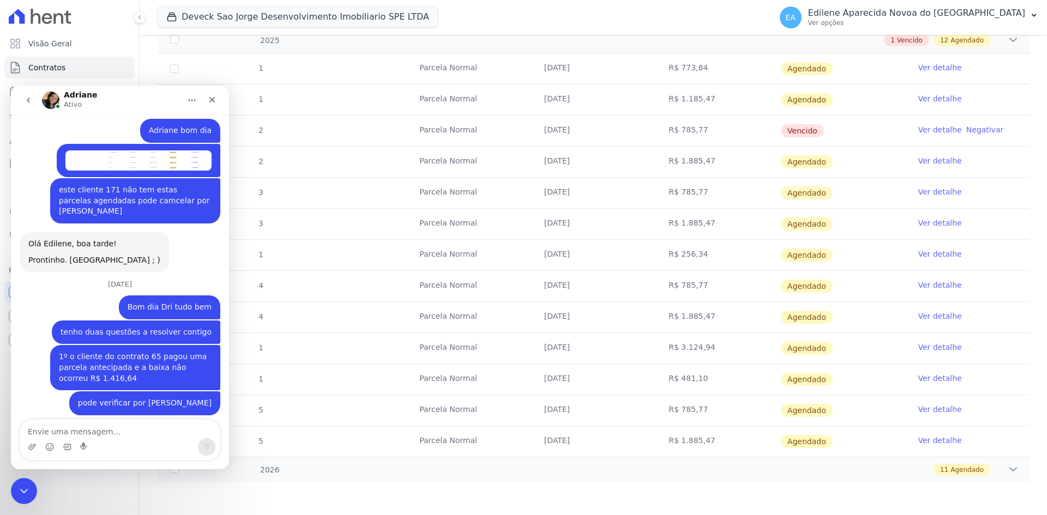
scroll to position [1778, 0]
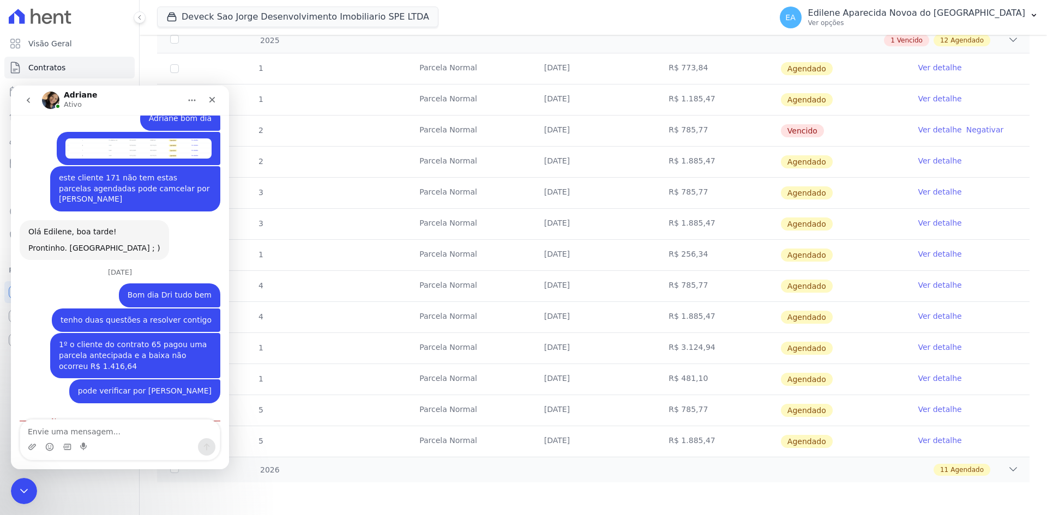
click at [83, 424] on textarea "Envie uma mensagem..." at bounding box center [120, 429] width 200 height 19
type textarea "ok"
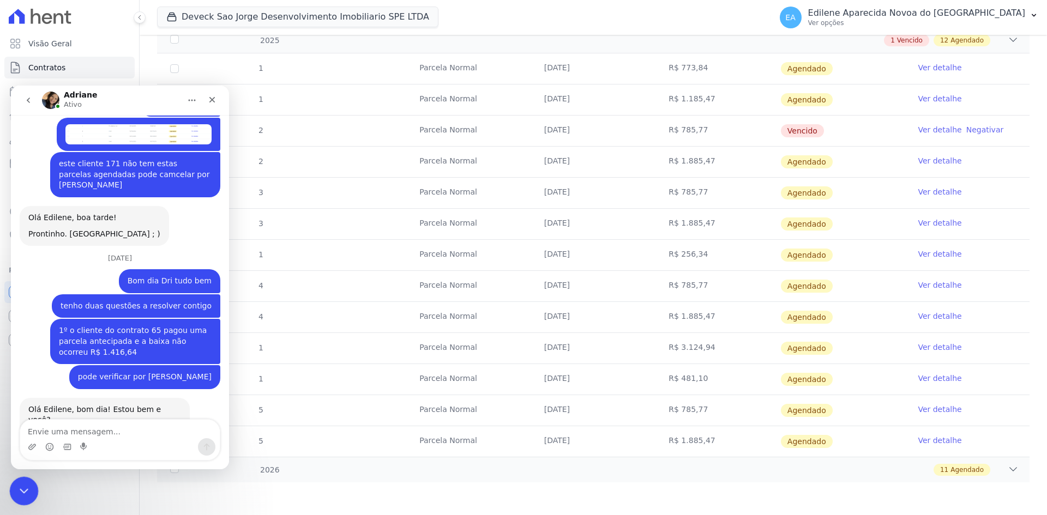
click at [24, 483] on icon "Encerramento do Messenger da Intercom" at bounding box center [22, 489] width 13 height 13
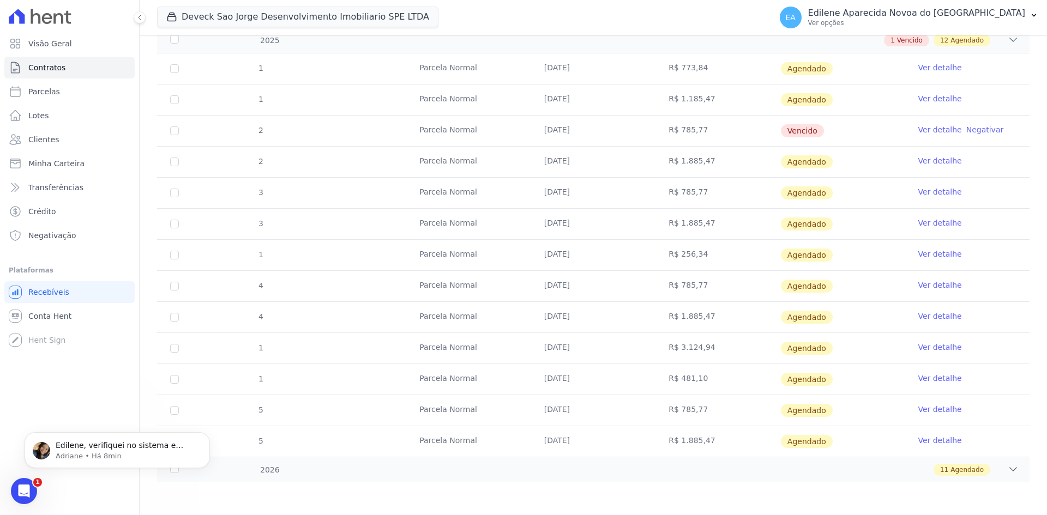
scroll to position [0, 0]
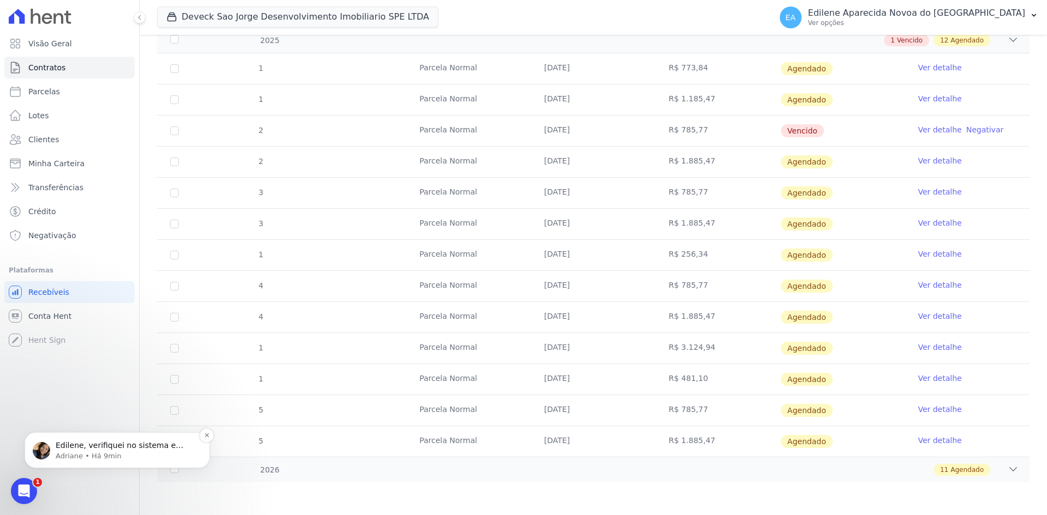
click at [107, 444] on span "Edilene, verifiquei no sistema e pagamento encontra-se no processo de transferê…" at bounding box center [126, 461] width 140 height 41
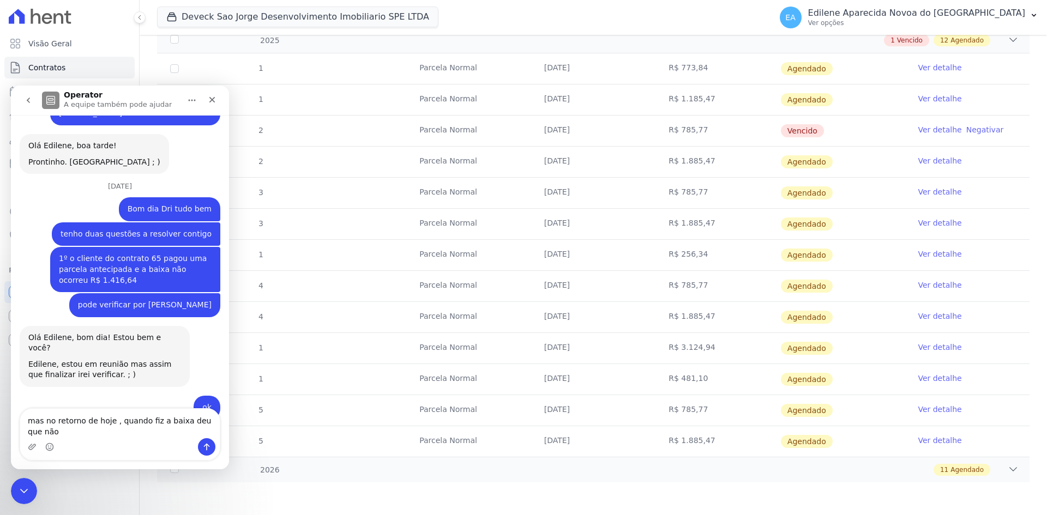
scroll to position [1876, 0]
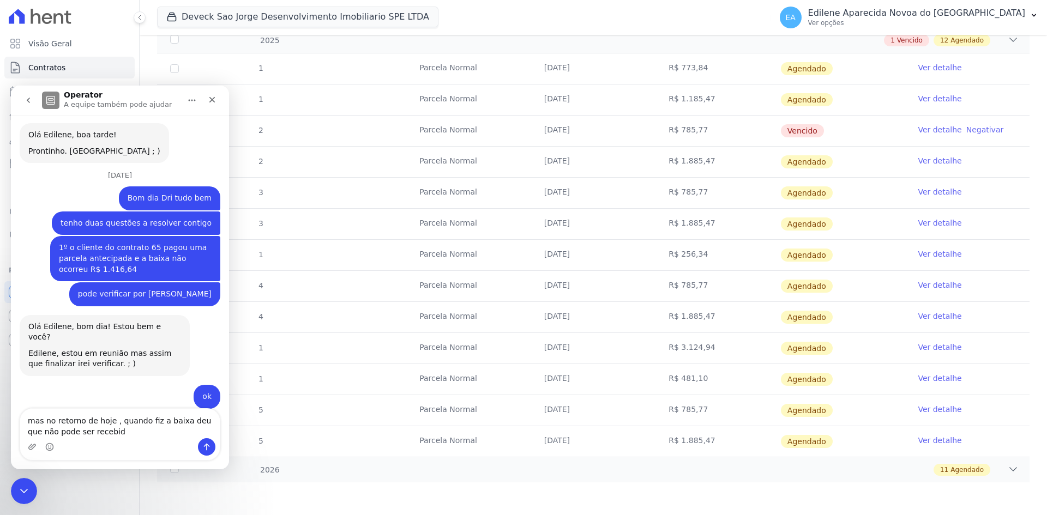
type textarea "mas no retorno de hoje , quando fiz a baixa deu que não pode ser recebido"
